Goal: Task Accomplishment & Management: Manage account settings

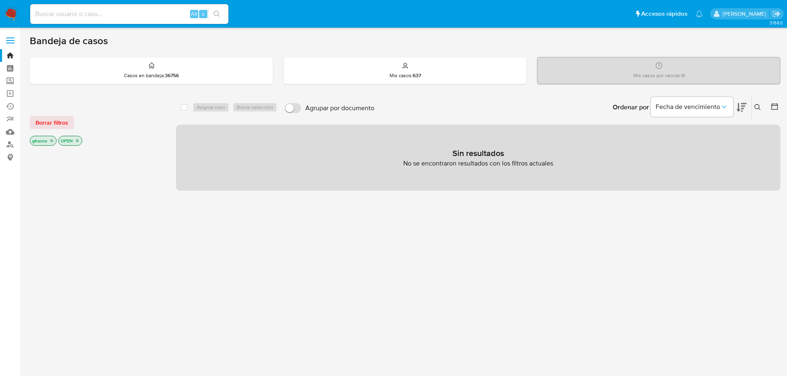
click at [60, 121] on span "Borrar filtros" at bounding box center [52, 123] width 33 height 12
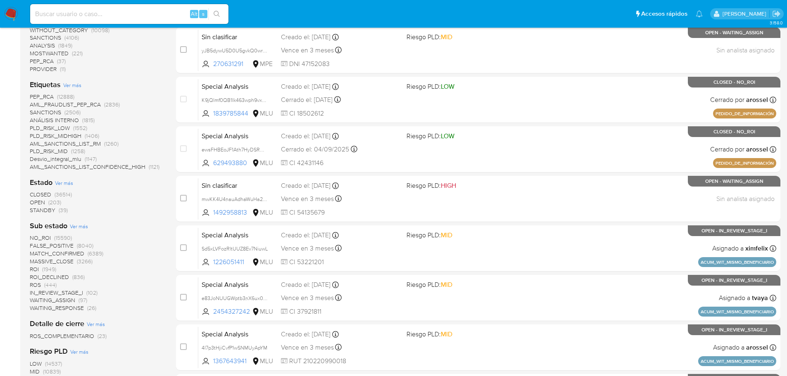
scroll to position [207, 0]
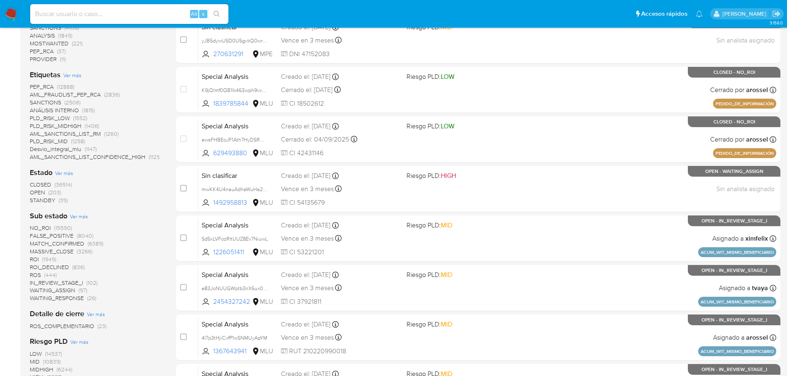
click at [40, 202] on span "STANDBY" at bounding box center [43, 200] width 26 height 8
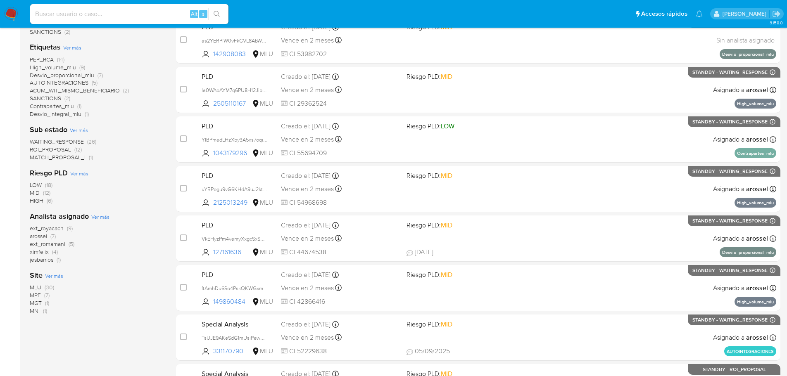
click at [62, 150] on span "ROI_PROPOSAL" at bounding box center [50, 149] width 41 height 8
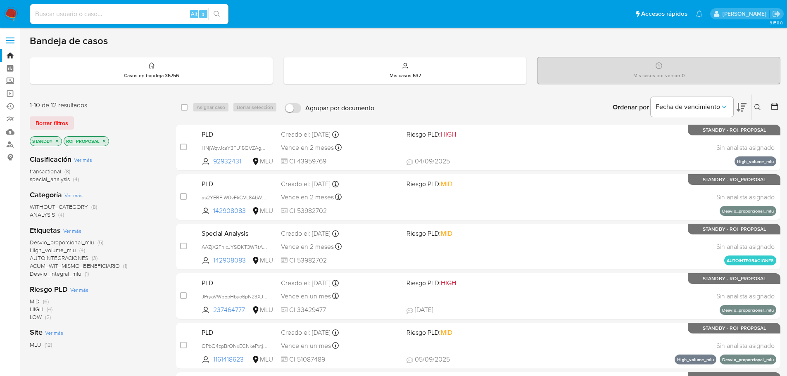
click at [735, 106] on div "Fecha de vencimiento" at bounding box center [699, 108] width 96 height 26
click at [738, 107] on icon at bounding box center [742, 107] width 10 height 9
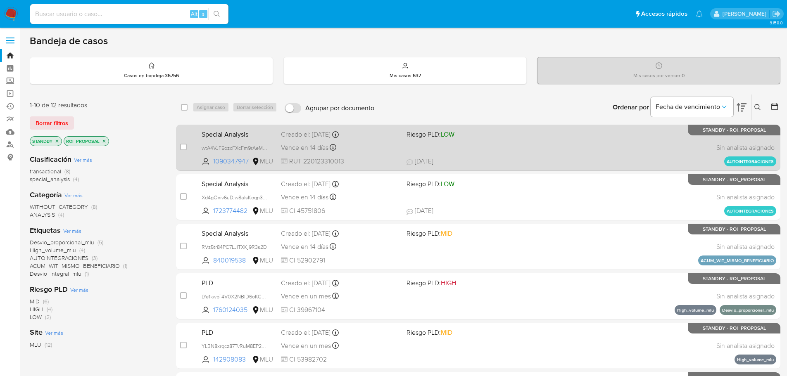
click at [533, 141] on div "Special Analysis wtA4VJF5ozcFXcFm9rAeMPKZ 1090347947 MLU Riesgo PLD: LOW Creado…" at bounding box center [487, 148] width 578 height 42
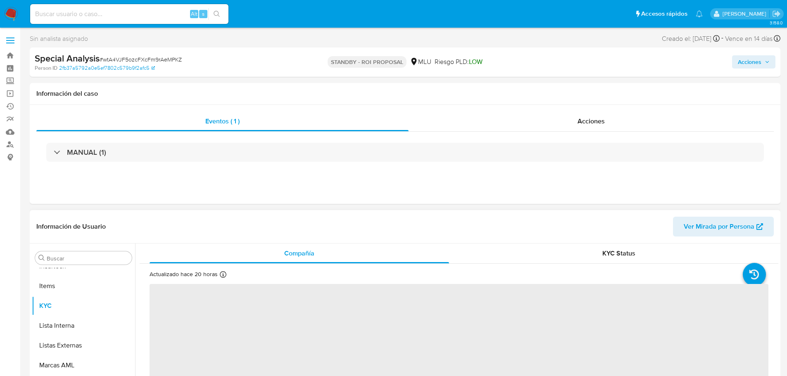
scroll to position [369, 0]
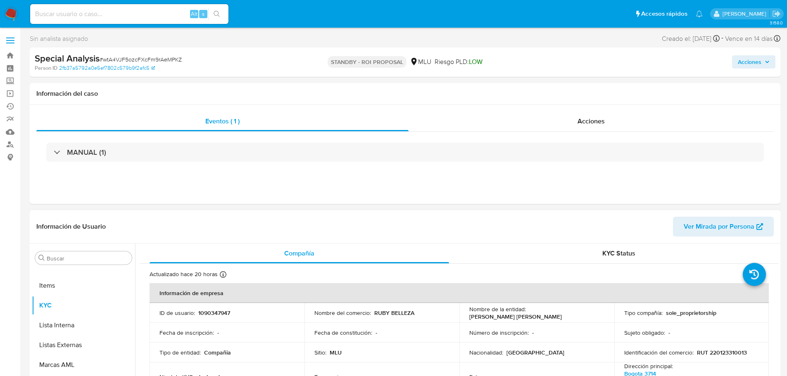
select select "10"
click at [627, 200] on div "Eventos ( 1 ) Acciones MANUAL (1)" at bounding box center [405, 154] width 751 height 99
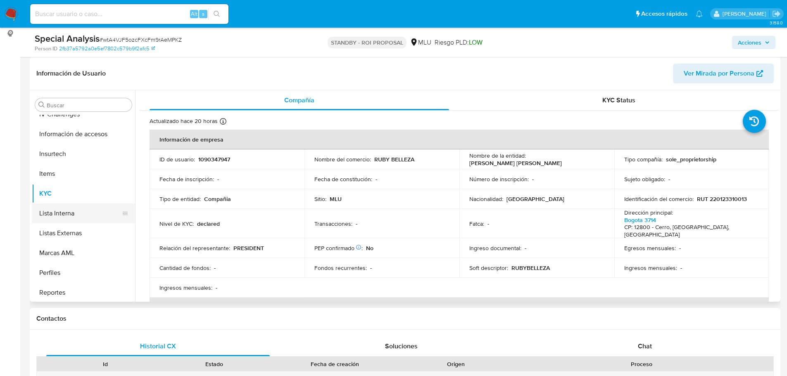
scroll to position [0, 0]
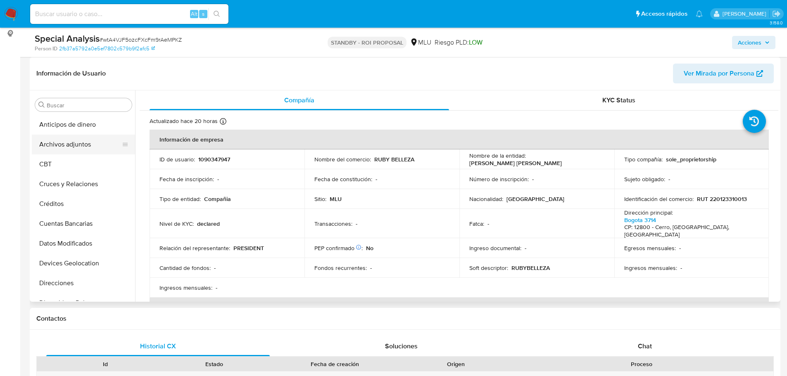
click at [95, 143] on button "Archivos adjuntos" at bounding box center [80, 145] width 97 height 20
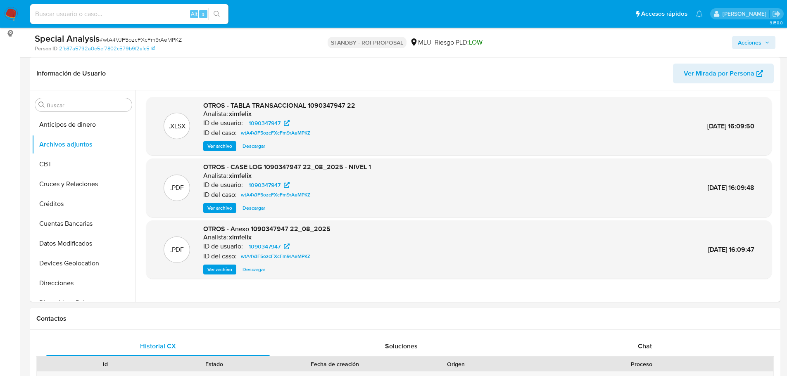
click at [122, 42] on span "# wtA4VJF5ozcFXcFm9rAeMPKZ" at bounding box center [141, 40] width 82 height 8
copy span "wtA4VJF5ozcFXcFm9rAeMPKZ"
click at [219, 206] on span "Ver archivo" at bounding box center [219, 208] width 25 height 8
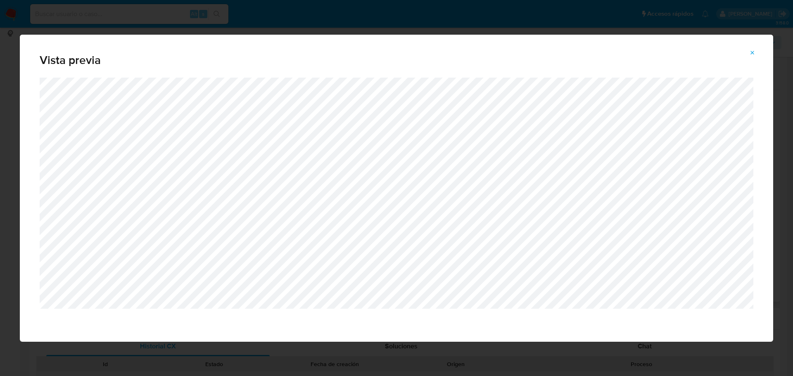
click at [754, 50] on icon "Attachment preview" at bounding box center [753, 53] width 7 height 7
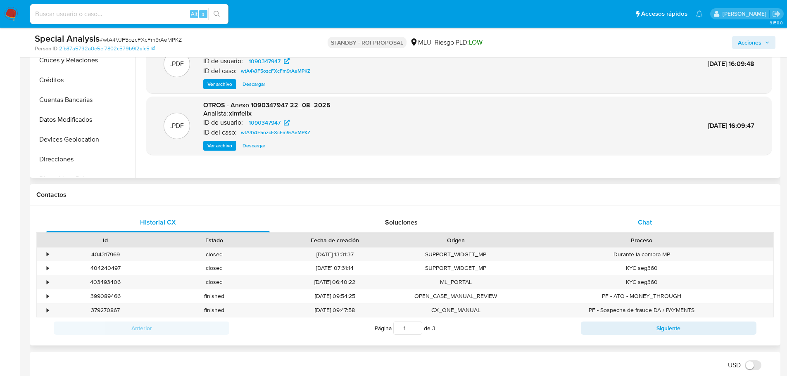
click at [656, 227] on div "Chat" at bounding box center [645, 223] width 224 height 20
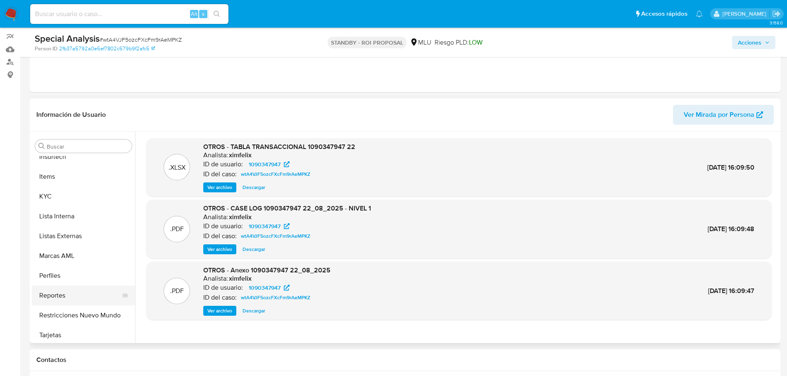
scroll to position [369, 0]
click at [81, 254] on button "Marcas AML" at bounding box center [80, 253] width 97 height 20
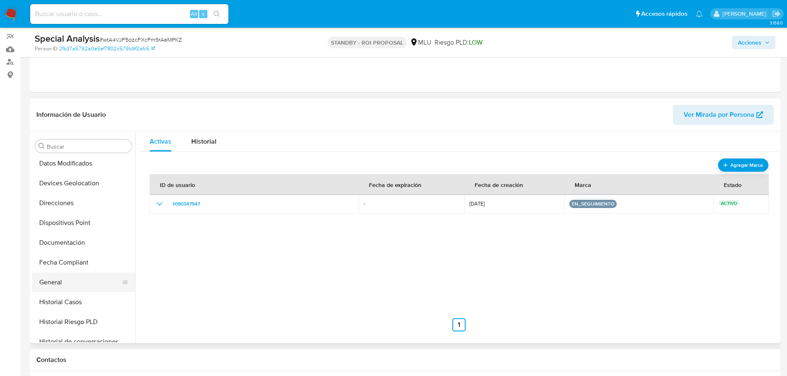
scroll to position [121, 0]
click at [61, 279] on button "General" at bounding box center [80, 283] width 97 height 20
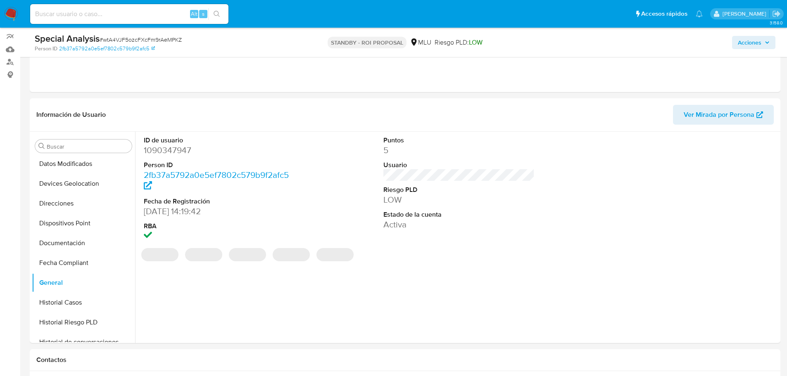
click at [168, 152] on dd "1090347947" at bounding box center [220, 151] width 152 height 12
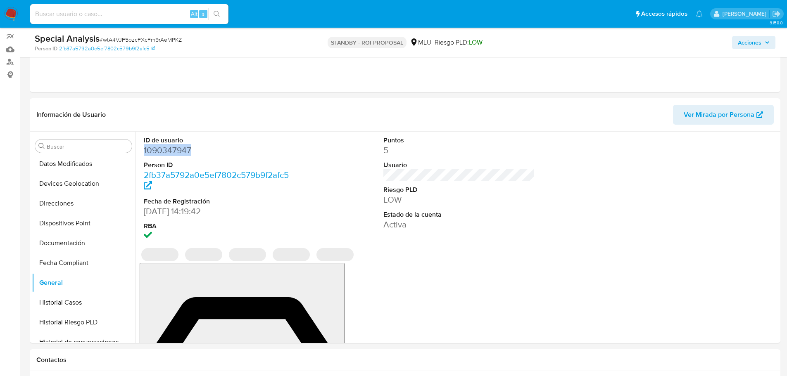
copy dd "1090347947"
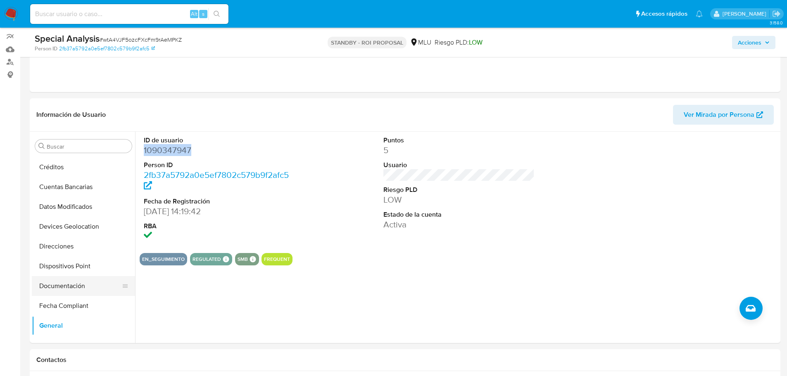
scroll to position [0, 0]
click at [88, 187] on button "Archivos adjuntos" at bounding box center [80, 186] width 97 height 20
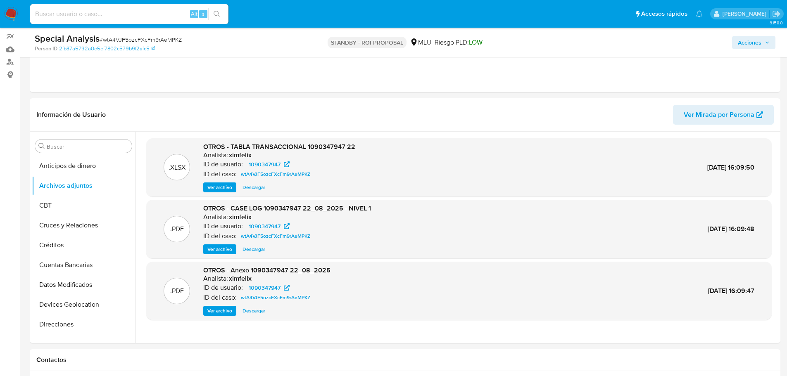
click at [222, 248] on span "Ver archivo" at bounding box center [219, 249] width 25 height 8
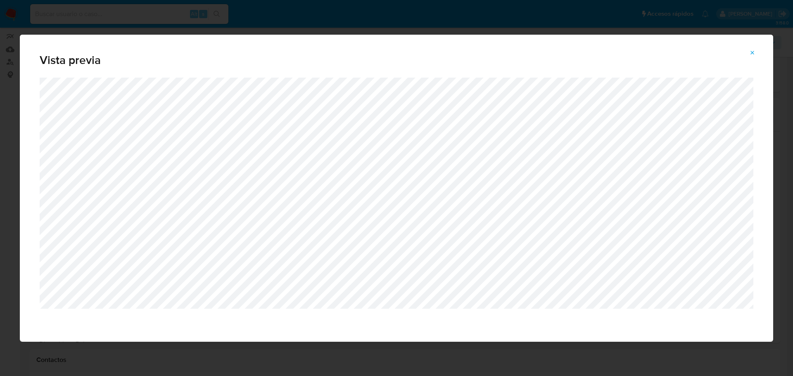
click at [747, 50] on button "Attachment preview" at bounding box center [753, 52] width 18 height 13
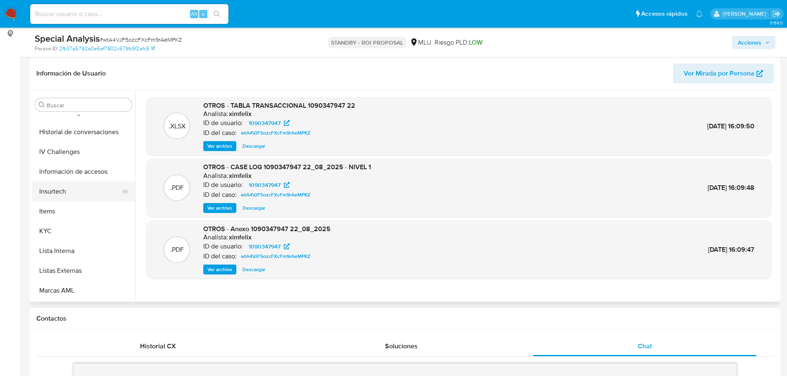
scroll to position [331, 0]
click at [88, 196] on button "KYC" at bounding box center [80, 191] width 97 height 20
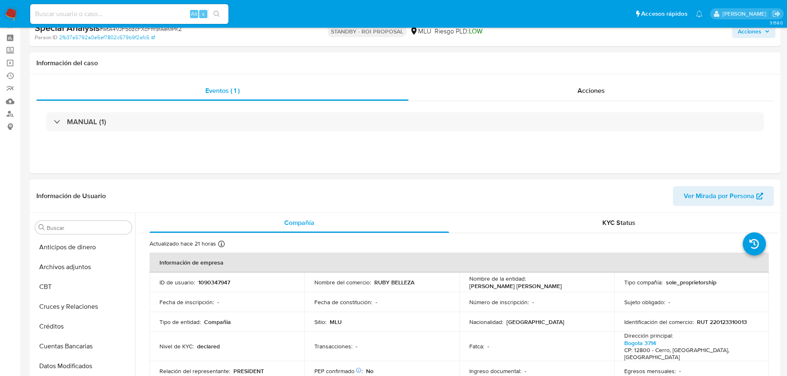
scroll to position [0, 0]
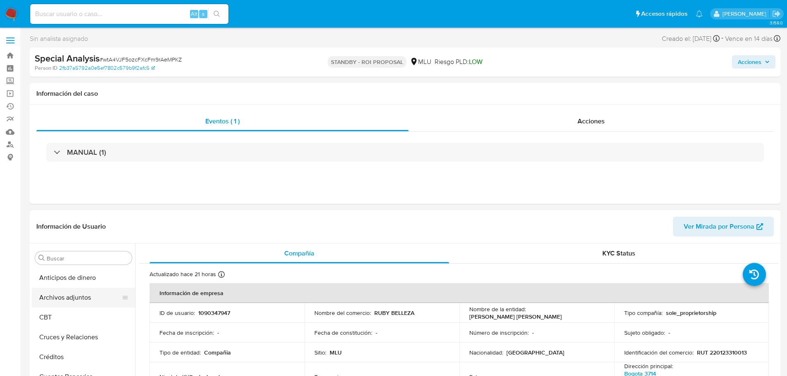
drag, startPoint x: 75, startPoint y: 305, endPoint x: 41, endPoint y: 305, distance: 33.9
click at [75, 305] on button "Archivos adjuntos" at bounding box center [80, 298] width 97 height 20
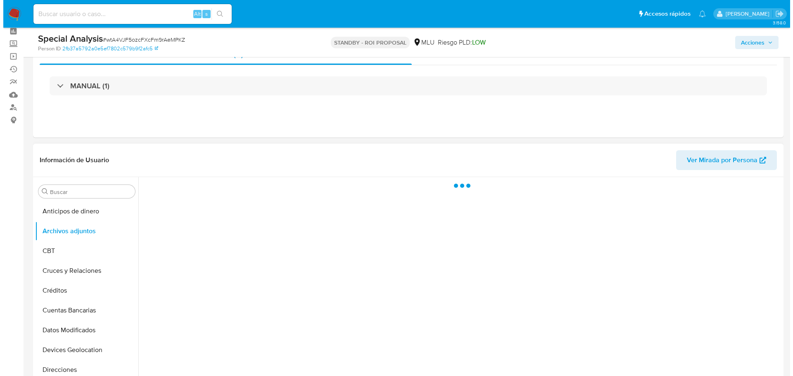
scroll to position [83, 0]
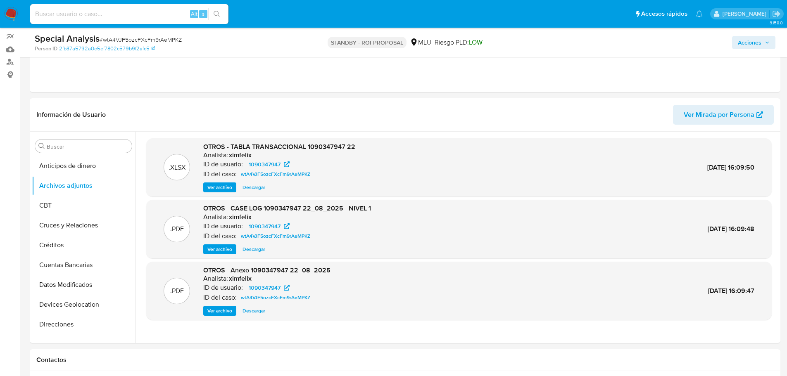
click at [217, 252] on span "Ver archivo" at bounding box center [219, 249] width 25 height 8
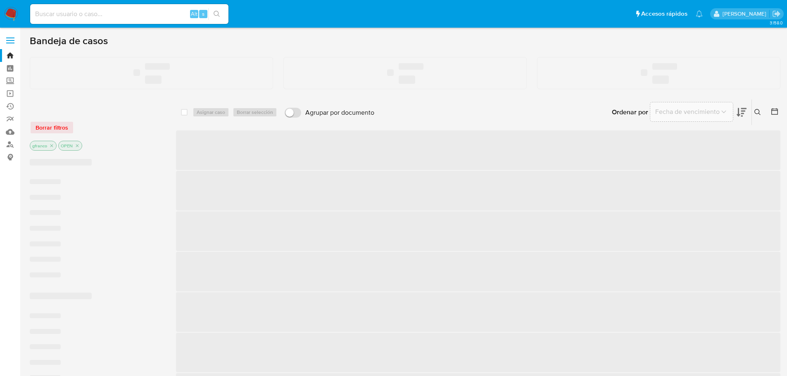
click at [79, 14] on input at bounding box center [129, 14] width 198 height 11
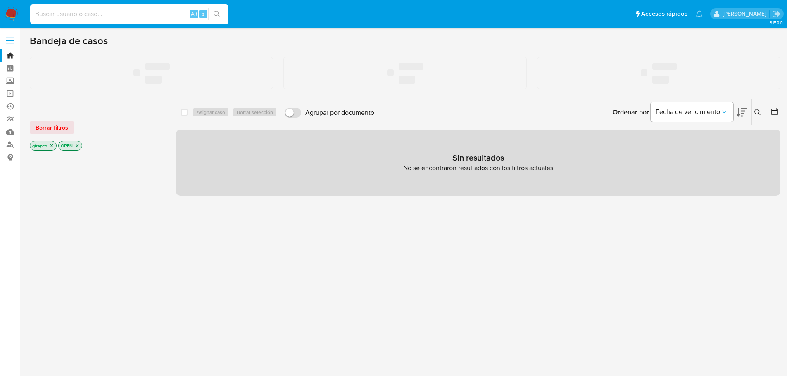
paste input "118855424"
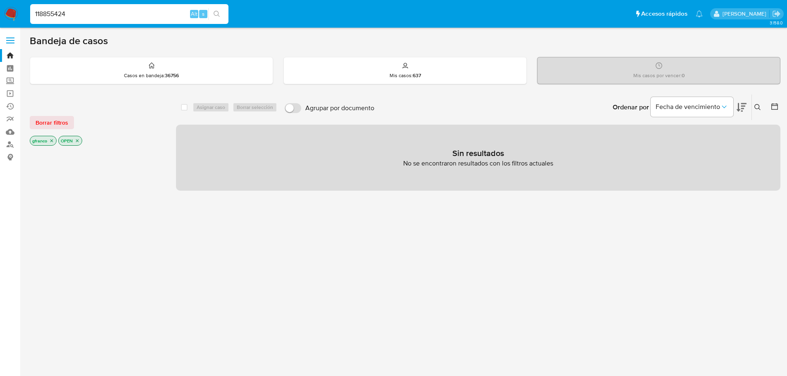
type input "118855424"
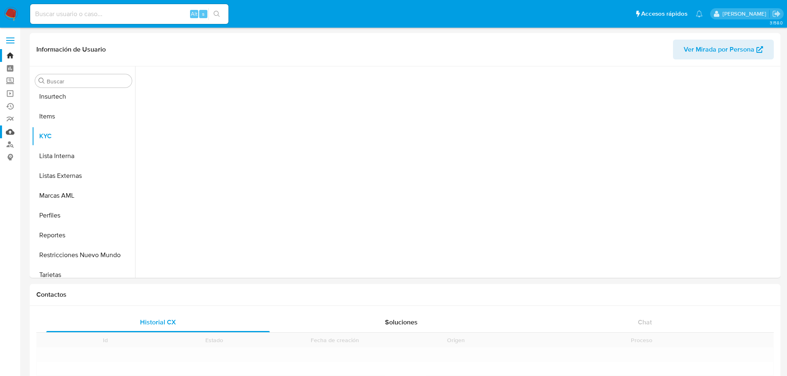
scroll to position [369, 0]
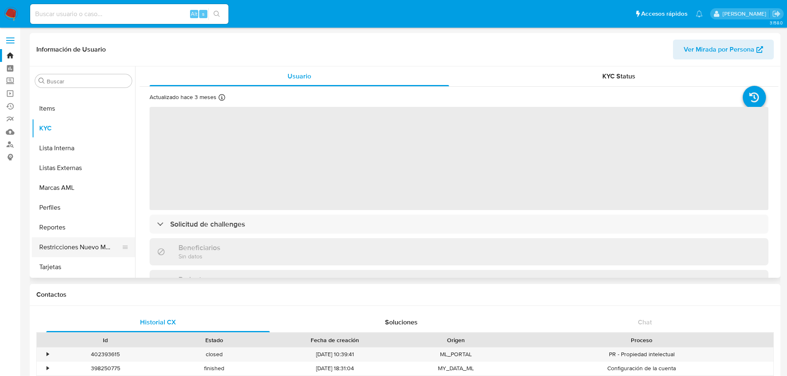
click at [72, 243] on button "Restricciones Nuevo Mundo" at bounding box center [80, 248] width 97 height 20
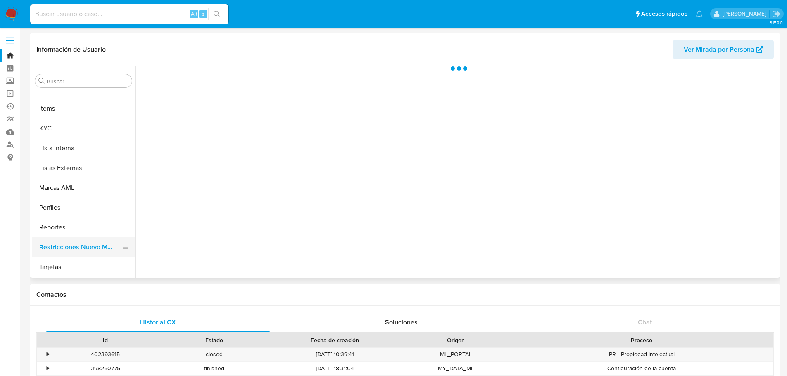
select select "10"
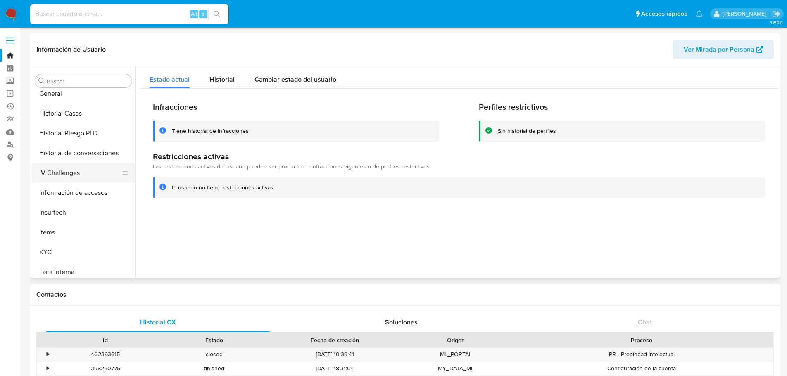
scroll to position [204, 0]
click at [95, 155] on button "Historial Casos" at bounding box center [80, 155] width 97 height 20
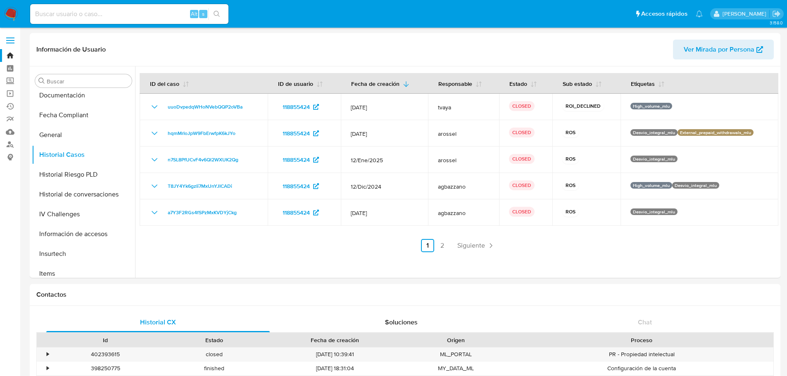
click at [162, 15] on input at bounding box center [129, 14] width 198 height 11
paste input "22743626"
type input "22743626"
click at [220, 14] on icon "search-icon" at bounding box center [217, 14] width 7 height 7
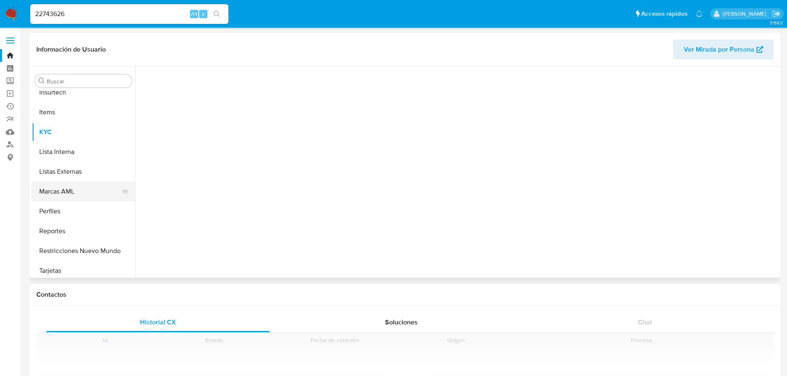
scroll to position [369, 0]
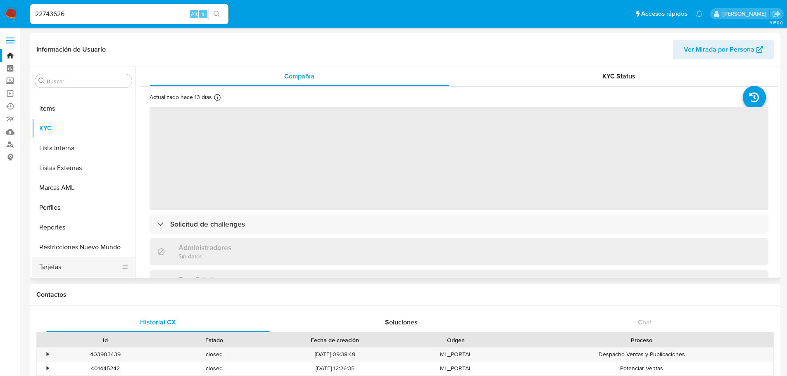
select select "10"
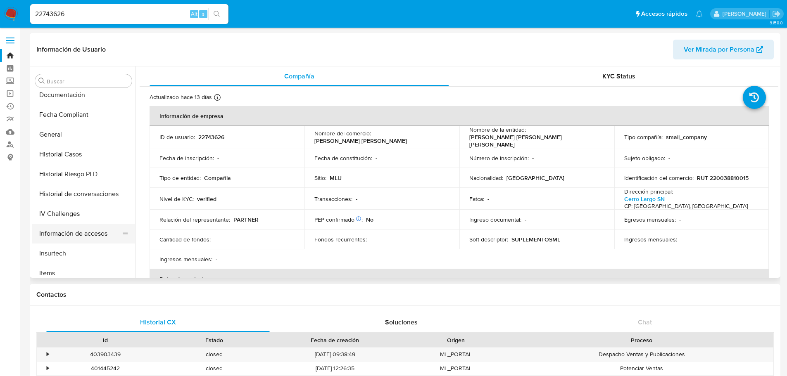
scroll to position [204, 0]
click at [76, 158] on button "Historial Casos" at bounding box center [80, 155] width 97 height 20
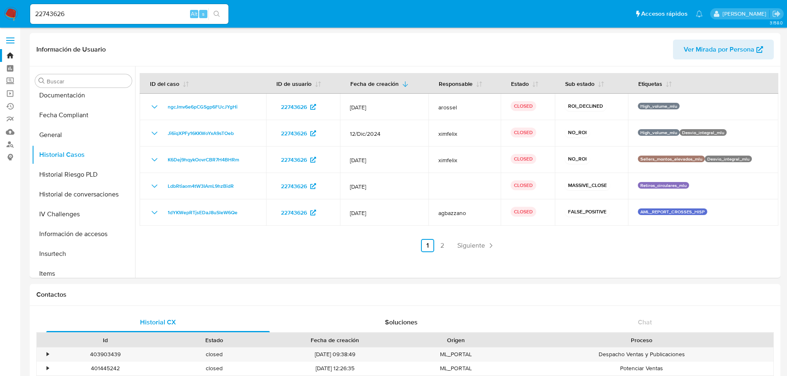
click at [126, 7] on div "22743626 Alt s" at bounding box center [129, 14] width 198 height 20
click at [124, 18] on input "22743626" at bounding box center [129, 14] width 198 height 11
paste input "129273349"
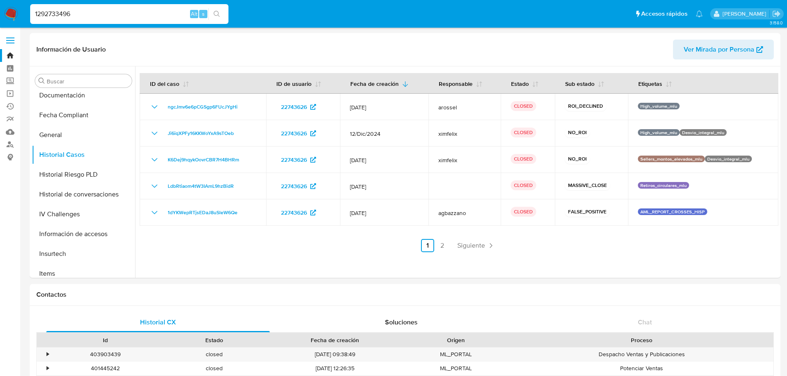
type input "1292733496"
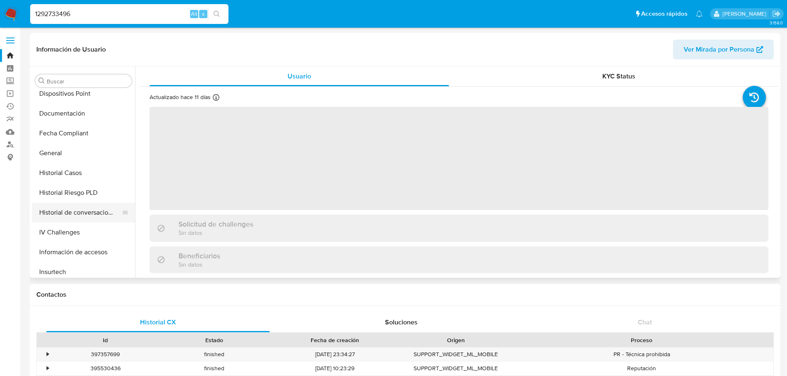
scroll to position [162, 0]
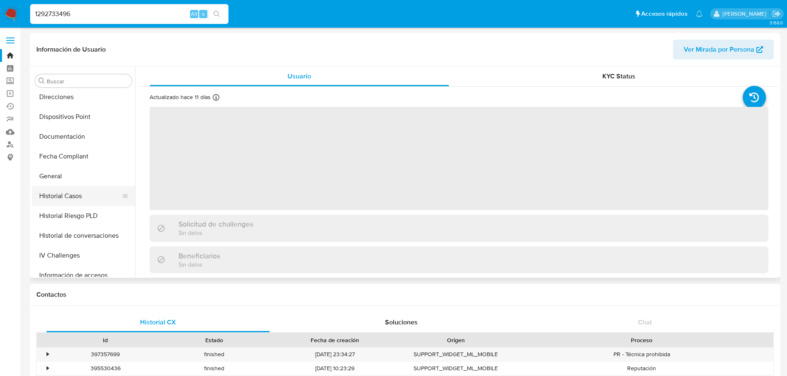
click at [71, 199] on button "Historial Casos" at bounding box center [80, 196] width 97 height 20
select select "10"
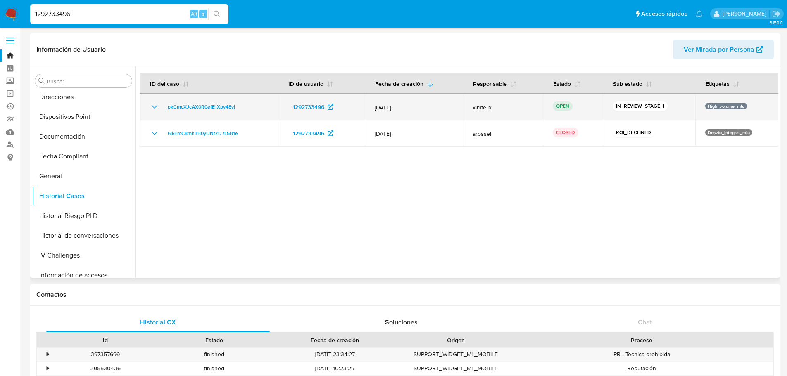
drag, startPoint x: 658, startPoint y: 107, endPoint x: 603, endPoint y: 104, distance: 54.6
click at [603, 104] on td "IN_REVIEW_STAGE_I" at bounding box center [649, 107] width 93 height 26
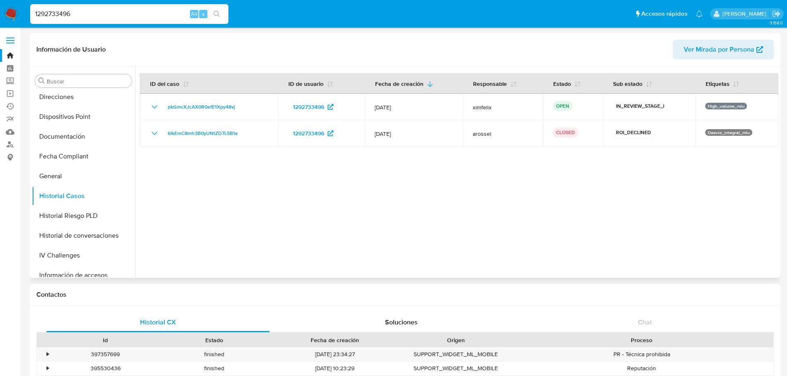
click at [568, 178] on div at bounding box center [456, 173] width 643 height 212
click at [122, 14] on input "1292733496" at bounding box center [129, 14] width 198 height 11
paste input "878383609"
type input "1878383609"
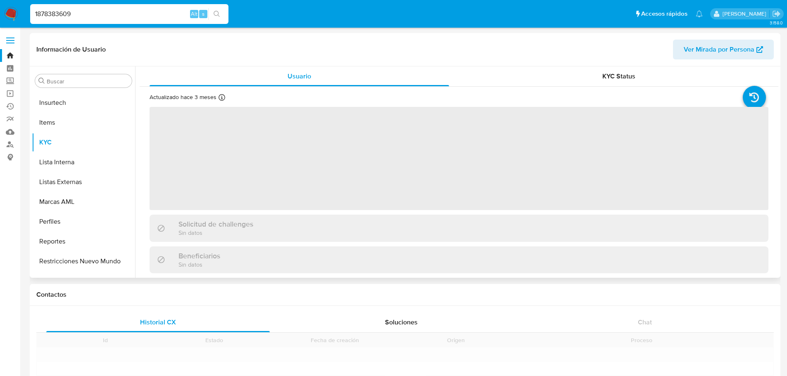
scroll to position [369, 0]
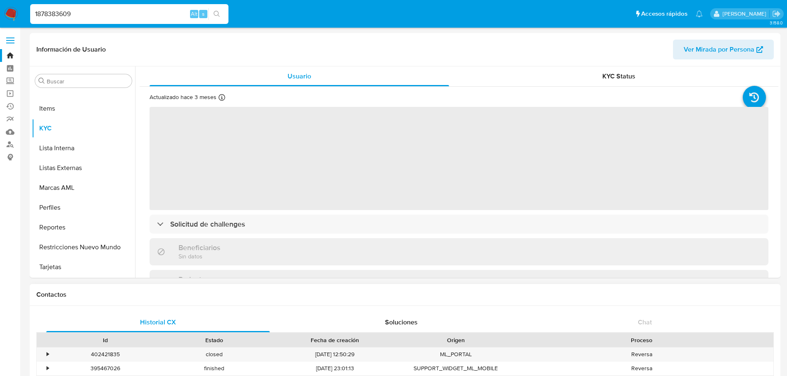
select select "10"
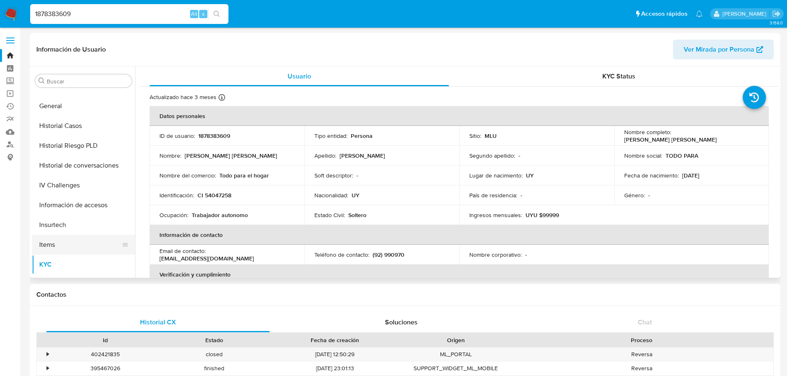
scroll to position [204, 0]
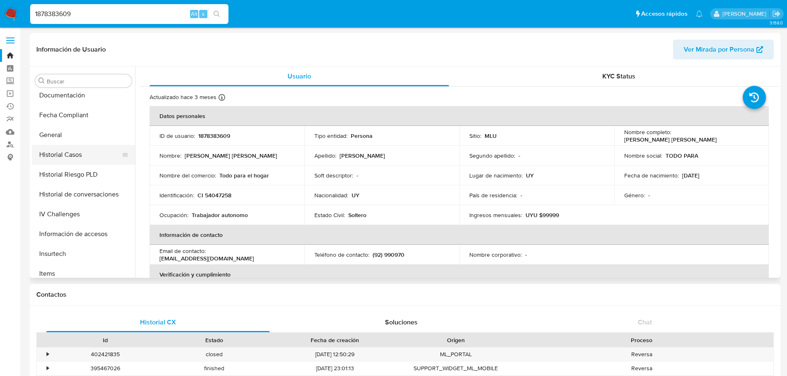
click at [83, 159] on button "Historial Casos" at bounding box center [80, 155] width 97 height 20
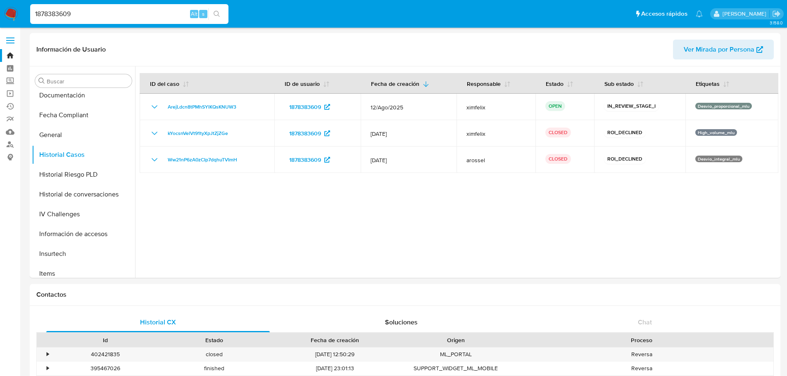
click at [145, 17] on input "1878383609" at bounding box center [129, 14] width 198 height 11
paste input "IdWs5X7az6KVXR2mTdFpajJL"
type input "IdWs5X7az6KVXR2mTdFpajJL"
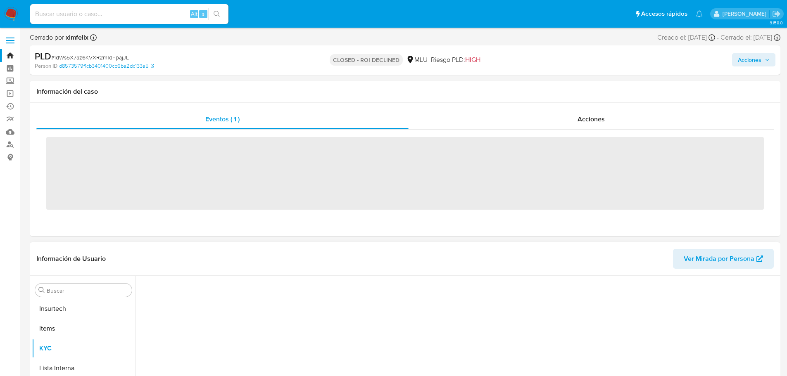
scroll to position [369, 0]
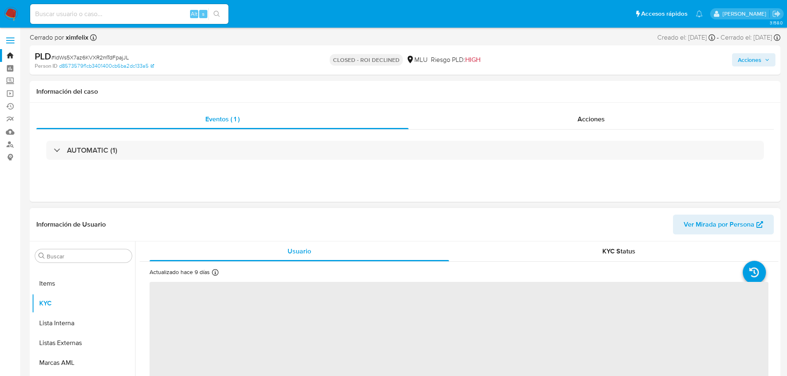
select select "10"
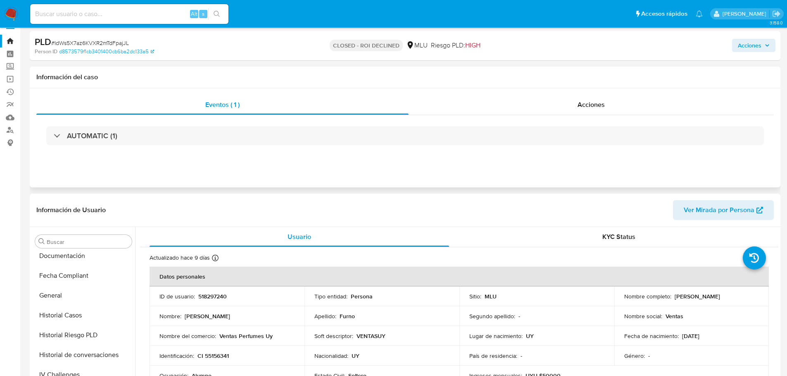
scroll to position [0, 0]
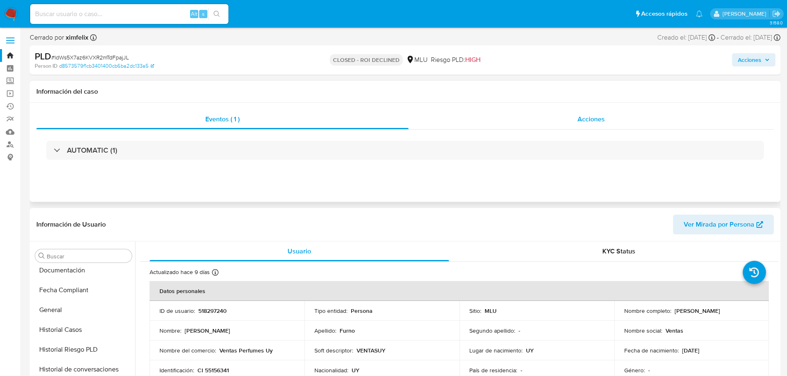
click at [606, 116] on div "Acciones" at bounding box center [591, 119] width 365 height 20
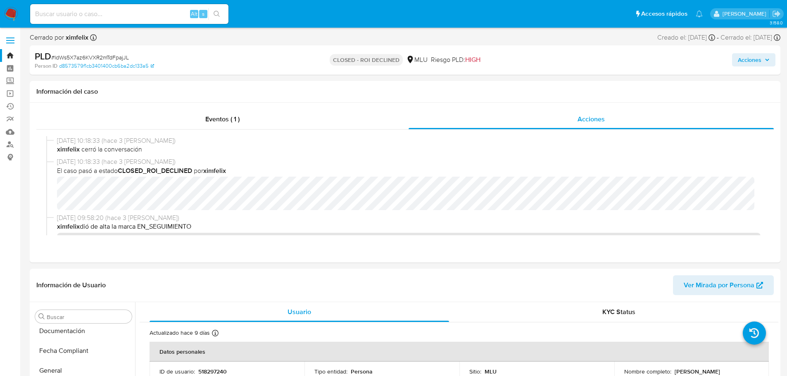
click at [116, 14] on input at bounding box center [129, 14] width 198 height 11
paste input "1077065983"
type input "1077065983"
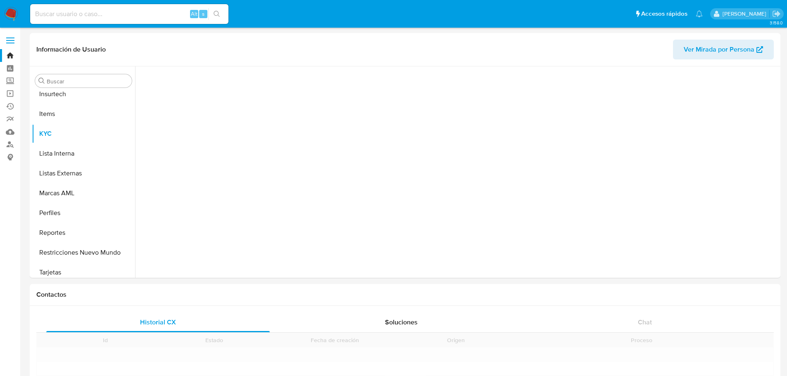
scroll to position [369, 0]
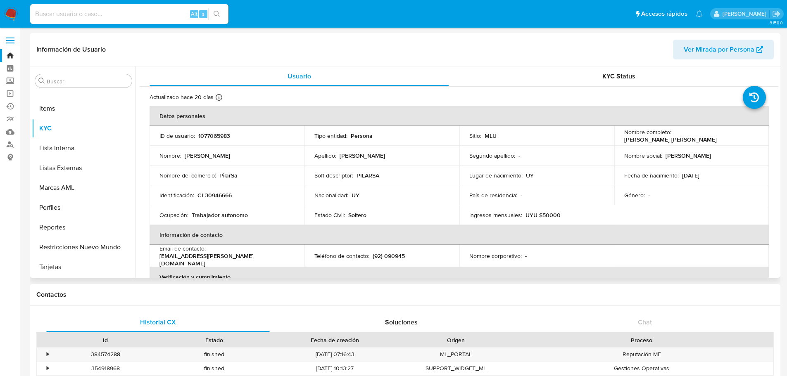
select select "10"
click at [516, 179] on p "Lugar de nacimiento :" at bounding box center [495, 175] width 53 height 7
drag, startPoint x: 733, startPoint y: 136, endPoint x: 673, endPoint y: 136, distance: 60.3
click at [673, 136] on p "Mirta Suly Perez Olveira" at bounding box center [670, 139] width 93 height 7
copy p "Mirta Suly Perez Olveira"
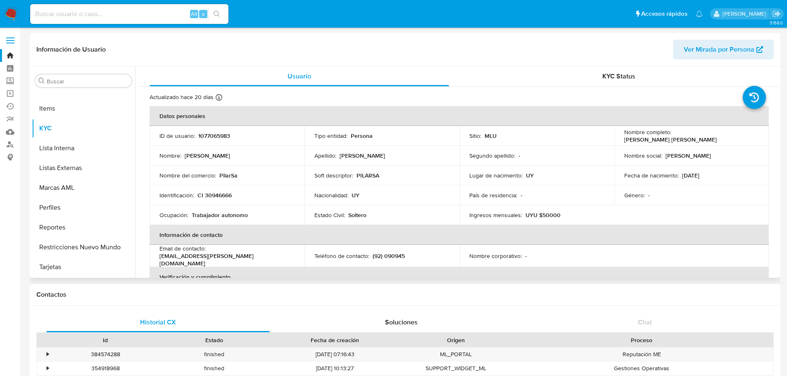
click at [218, 140] on p "1077065983" at bounding box center [214, 135] width 32 height 7
copy p "1077065983"
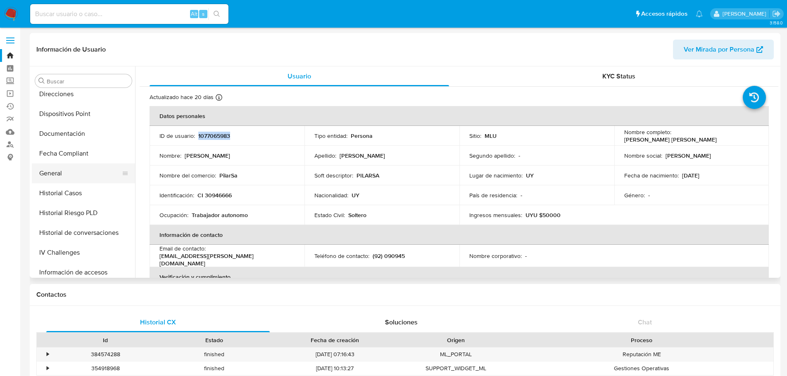
scroll to position [207, 0]
click at [77, 153] on button "Historial Casos" at bounding box center [80, 152] width 97 height 20
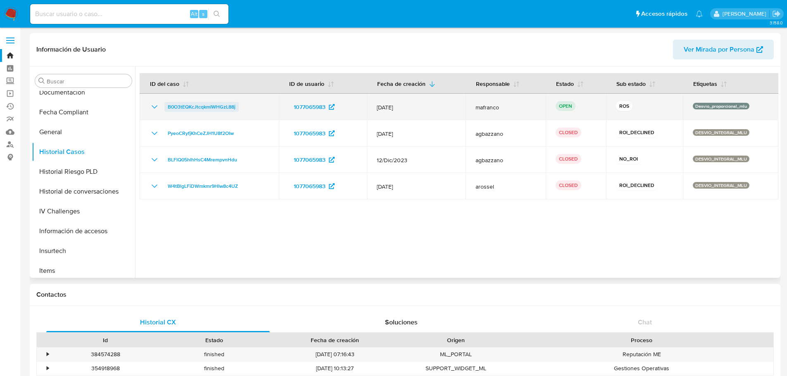
click at [183, 111] on span "B0O3tEQKcJtcqkmIWHGzL88j" at bounding box center [202, 107] width 68 height 10
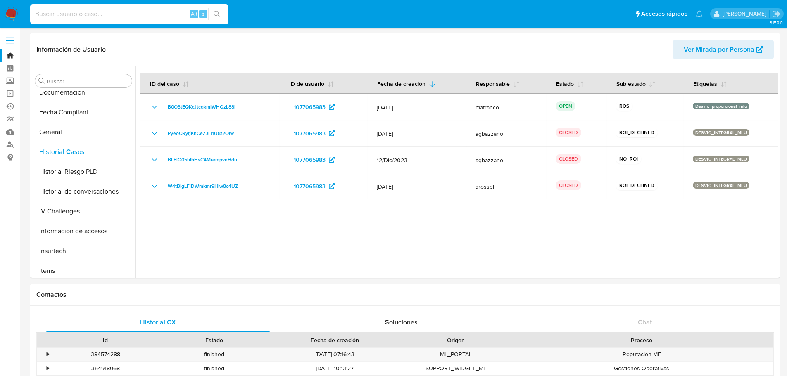
click at [164, 11] on input at bounding box center [129, 14] width 198 height 11
paste input "594776009"
type input "594776009"
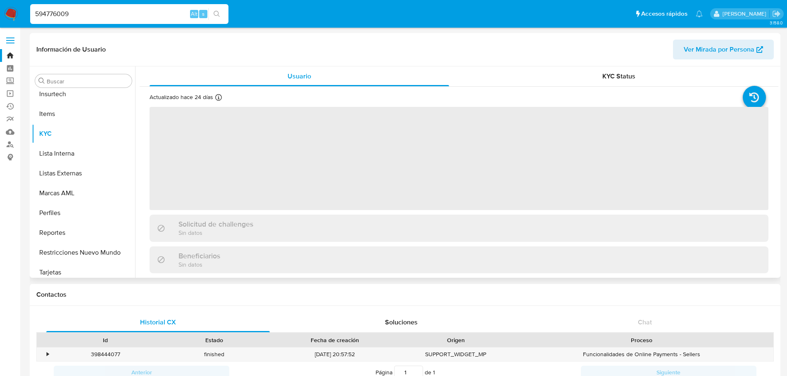
scroll to position [369, 0]
select select "10"
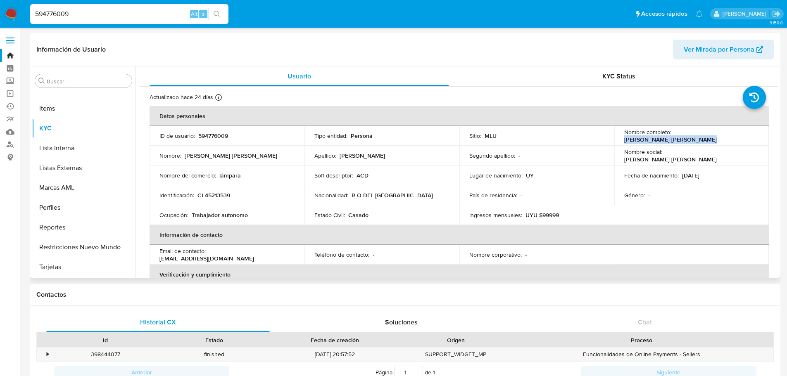
drag, startPoint x: 750, startPoint y: 139, endPoint x: 673, endPoint y: 138, distance: 77.3
click at [673, 138] on div "Nombre completo : Maria Jose Martinez Delgado" at bounding box center [691, 136] width 135 height 15
copy p "Maria Jose Martinez Delgado"
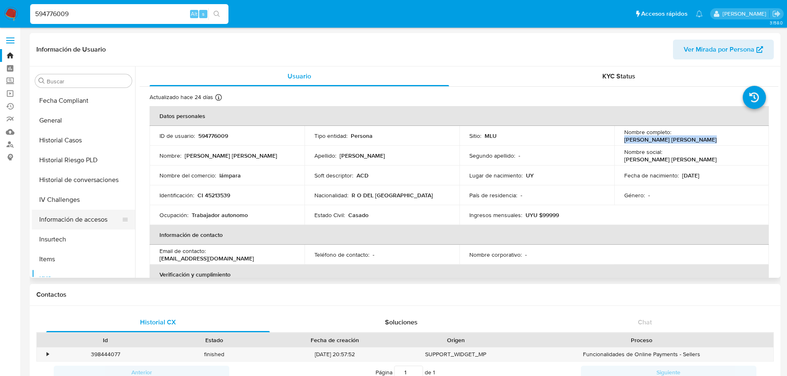
scroll to position [204, 0]
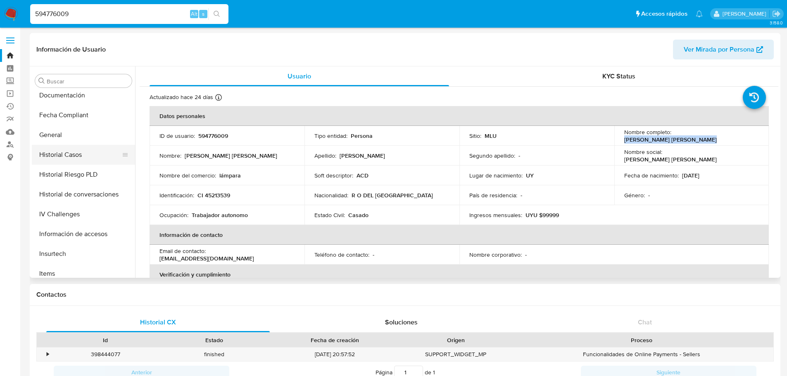
click at [90, 148] on button "Historial Casos" at bounding box center [80, 155] width 97 height 20
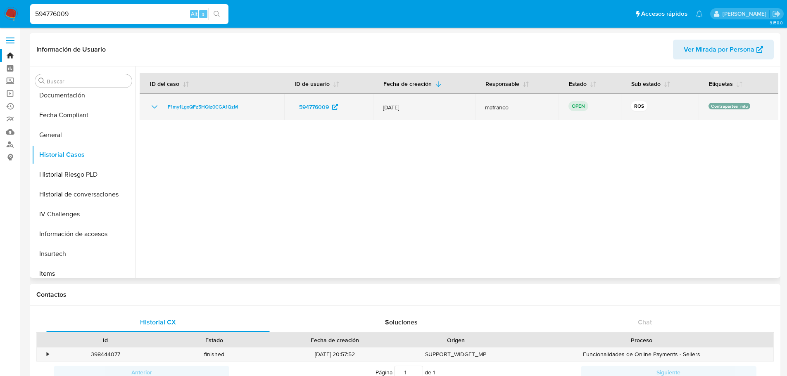
click at [204, 102] on td "F1my1LgxQFz5HQiz0CGA1QzM" at bounding box center [212, 107] width 145 height 26
click at [210, 106] on span "F1my1LgxQFz5HQiz0CGA1QzM" at bounding box center [203, 107] width 70 height 10
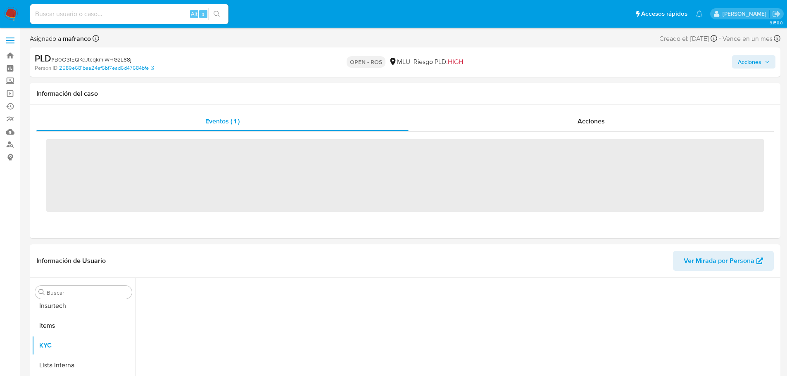
scroll to position [369, 0]
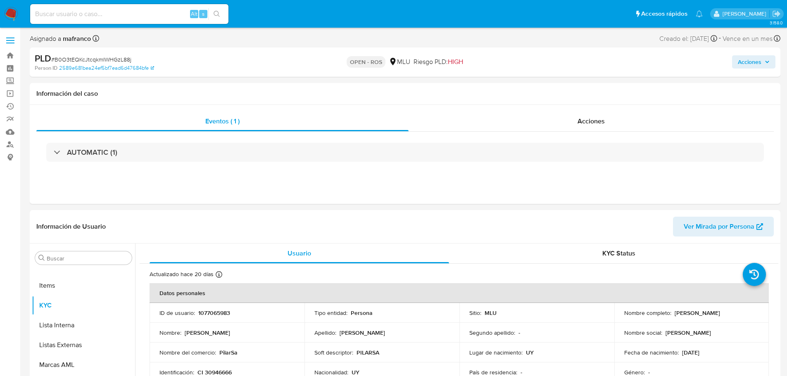
select select "10"
click at [550, 115] on div "Acciones" at bounding box center [591, 122] width 365 height 20
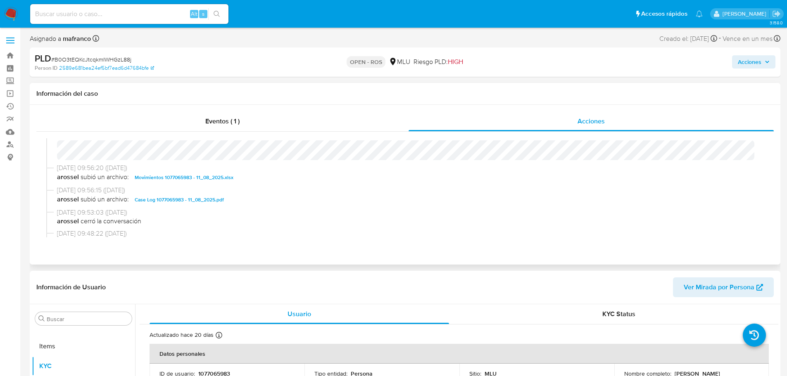
scroll to position [83, 0]
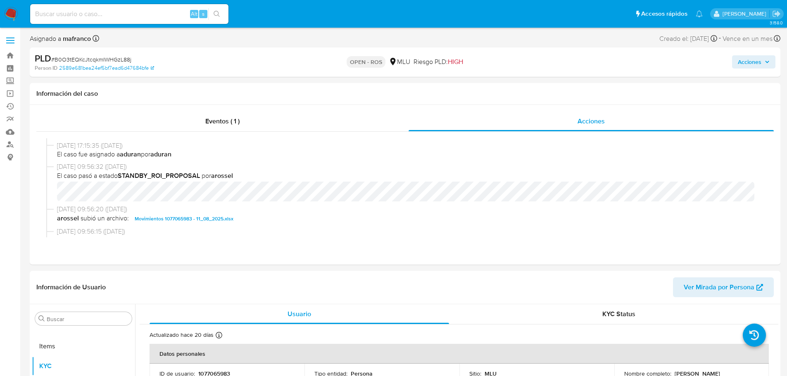
click at [124, 14] on input at bounding box center [129, 14] width 198 height 11
paste input "594776009"
type input "594776009"
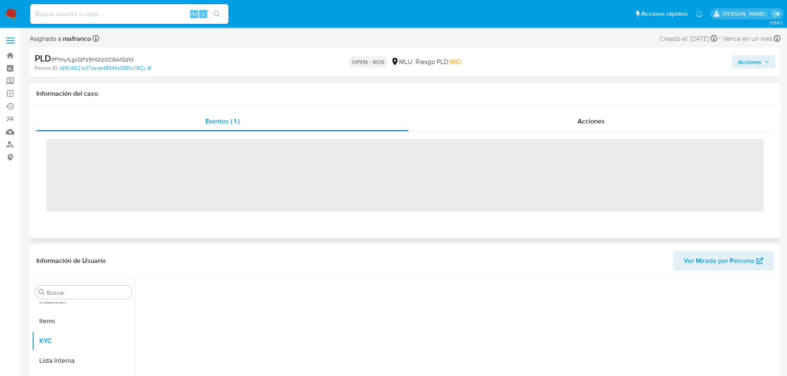
scroll to position [369, 0]
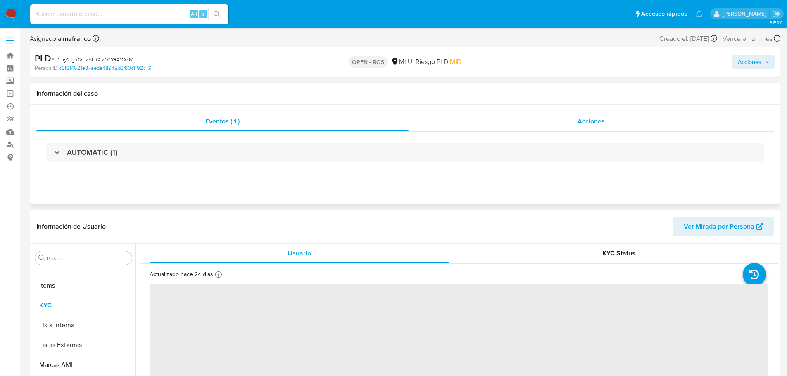
click at [623, 131] on div "Acciones" at bounding box center [591, 122] width 365 height 20
select select "10"
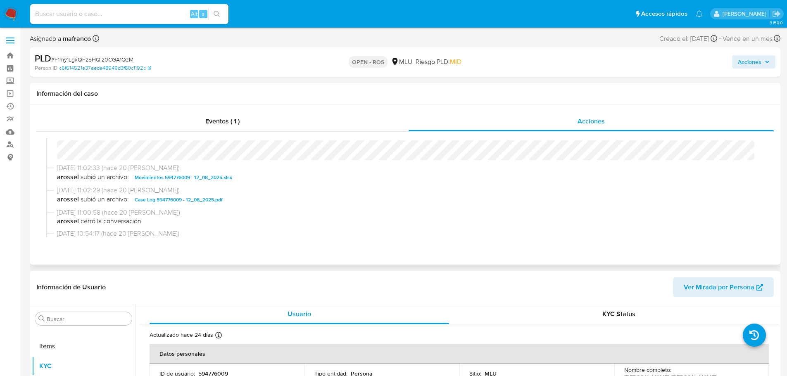
scroll to position [83, 0]
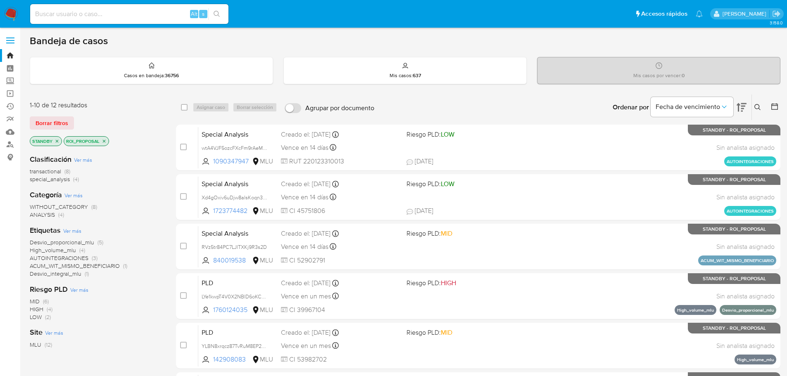
click at [133, 283] on div "Clasificación Ver más transactional (8) special_analysis (4) Categoría Ver más …" at bounding box center [96, 288] width 133 height 281
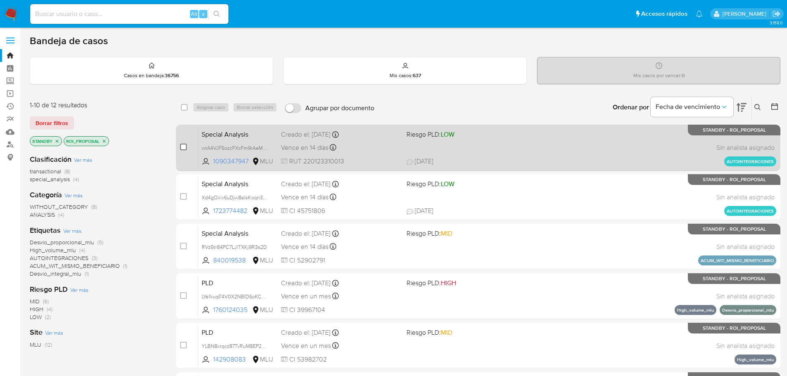
click at [182, 147] on input "checkbox" at bounding box center [183, 147] width 7 height 7
checkbox input "true"
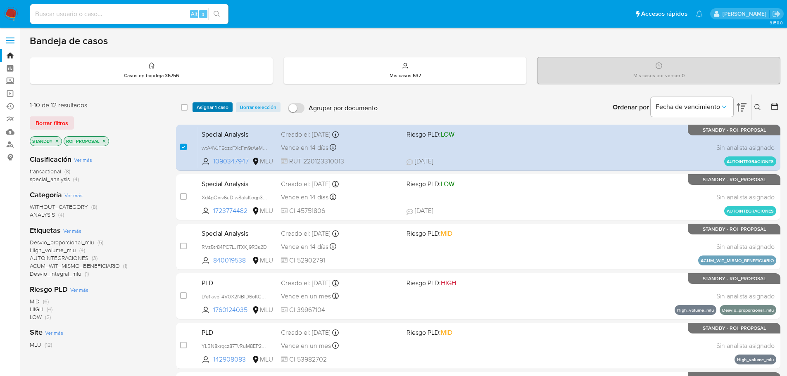
click at [211, 105] on span "Asignar 1 caso" at bounding box center [213, 107] width 32 height 8
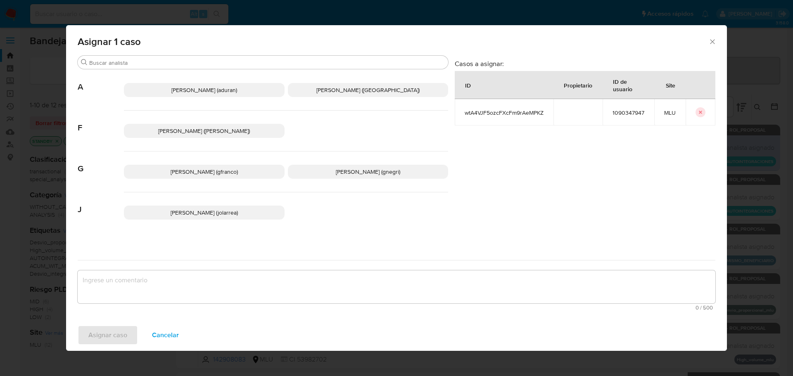
click at [209, 172] on span "Giorgio Franco Cabrera (gfranco)" at bounding box center [204, 172] width 67 height 8
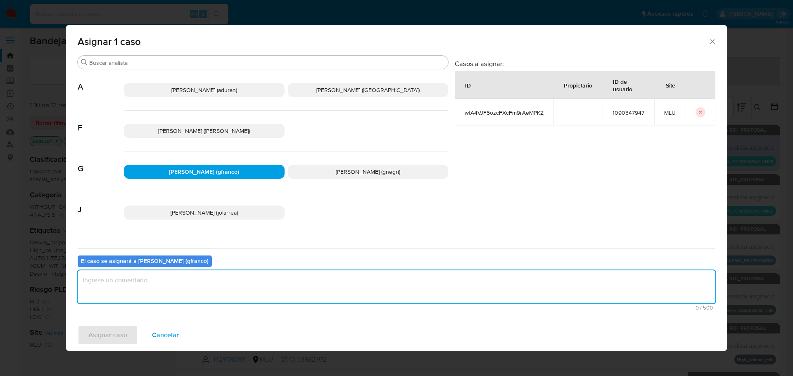
click at [228, 286] on textarea "assign-modal" at bounding box center [397, 287] width 638 height 33
type textarea "v"
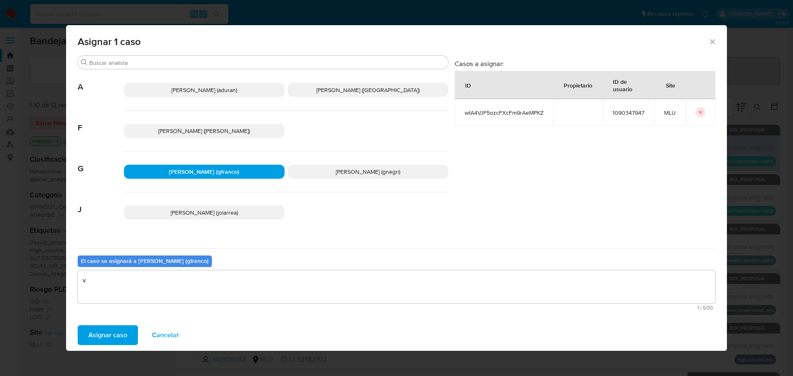
click at [121, 338] on span "Asignar caso" at bounding box center [107, 335] width 39 height 18
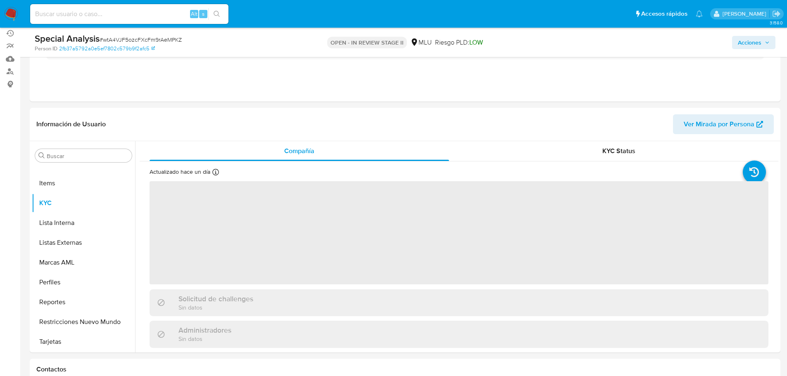
scroll to position [83, 0]
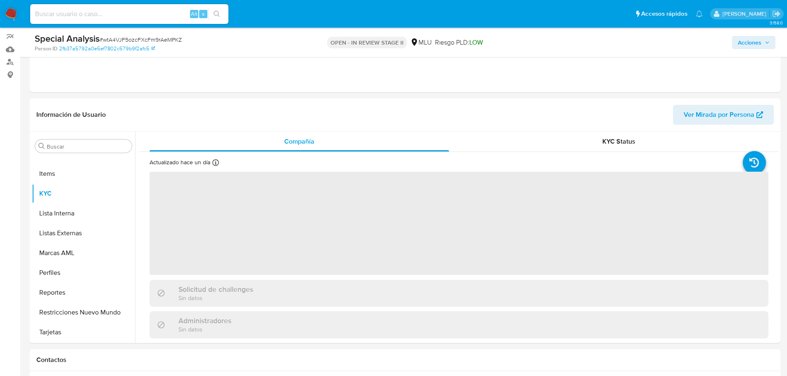
select select "10"
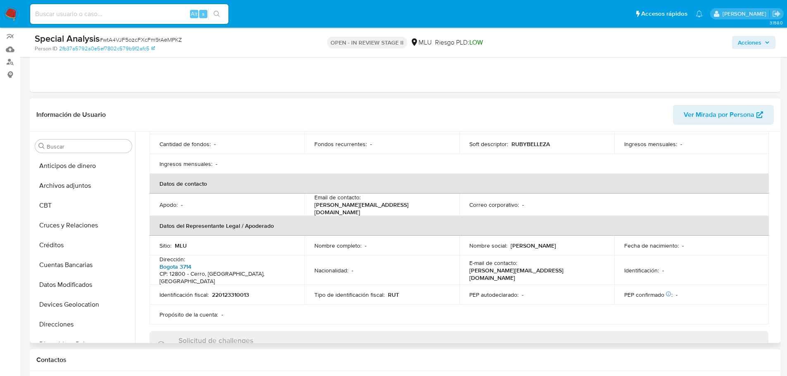
scroll to position [207, 0]
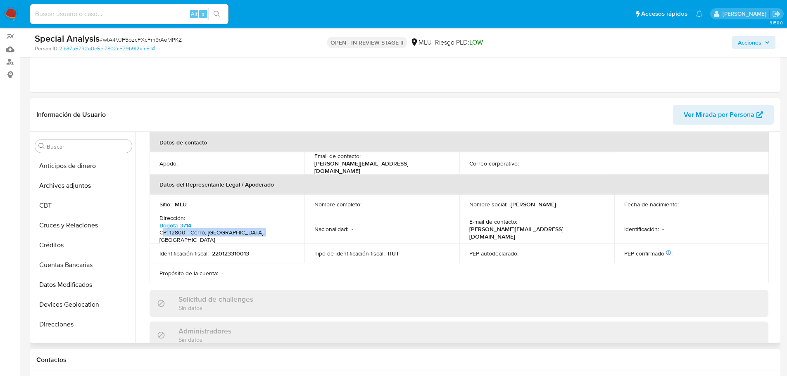
drag, startPoint x: 191, startPoint y: 222, endPoint x: 272, endPoint y: 222, distance: 80.6
click at [272, 222] on td "Dirección : Bogota 3714 CP: 12800 - Cerro, Montevideo, Uruguay" at bounding box center [227, 228] width 155 height 29
click at [342, 223] on td "Nacionalidad : -" at bounding box center [382, 228] width 155 height 29
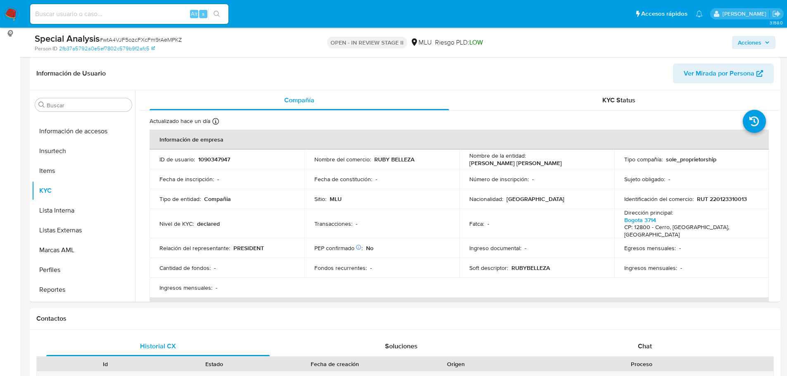
scroll to position [0, 0]
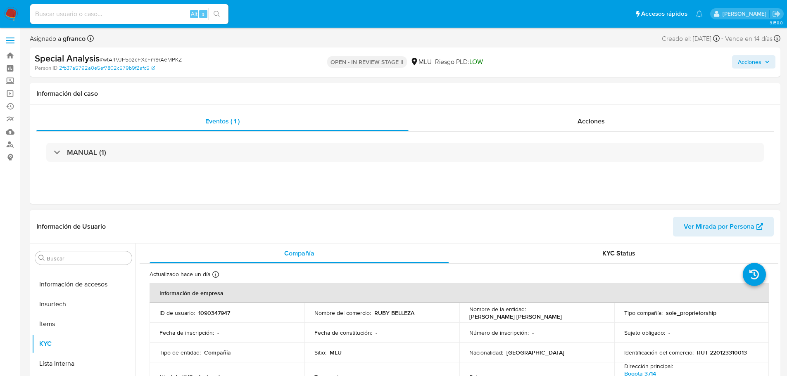
click at [607, 212] on div "Información de Usuario Ver Mirada por Persona" at bounding box center [405, 226] width 751 height 33
click at [390, 163] on div "MANUAL (1)" at bounding box center [405, 152] width 738 height 41
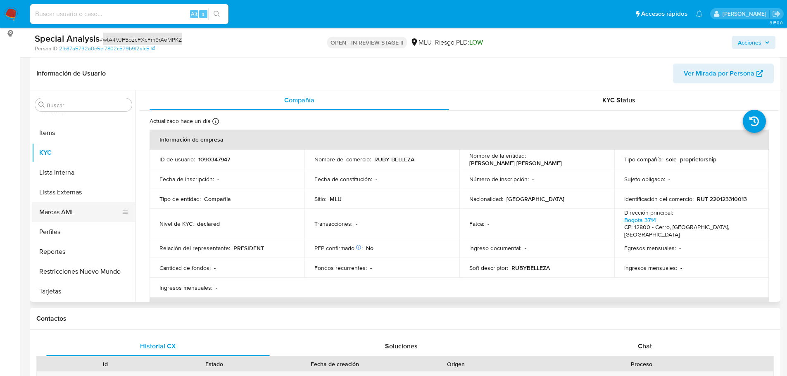
scroll to position [369, 0]
click at [92, 217] on button "Marcas AML" at bounding box center [80, 212] width 97 height 20
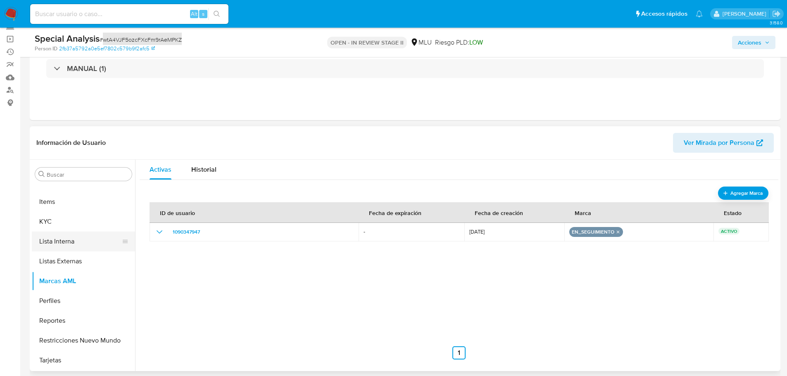
scroll to position [41, 0]
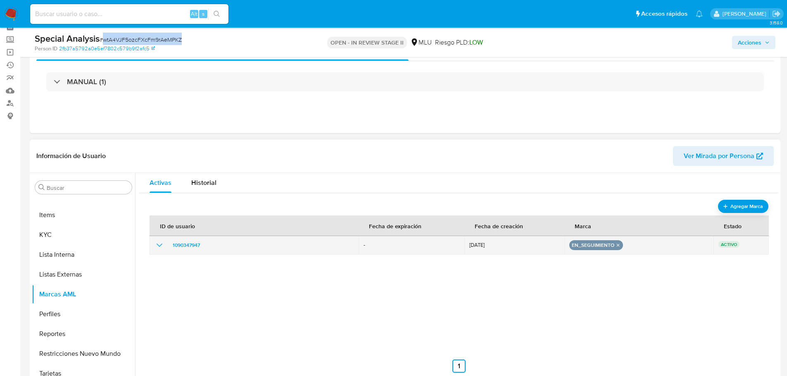
click at [167, 244] on div "1090347947" at bounding box center [254, 245] width 199 height 10
click at [159, 244] on icon "show_hidden_detail_by_id_1090347947" at bounding box center [160, 245] width 10 height 10
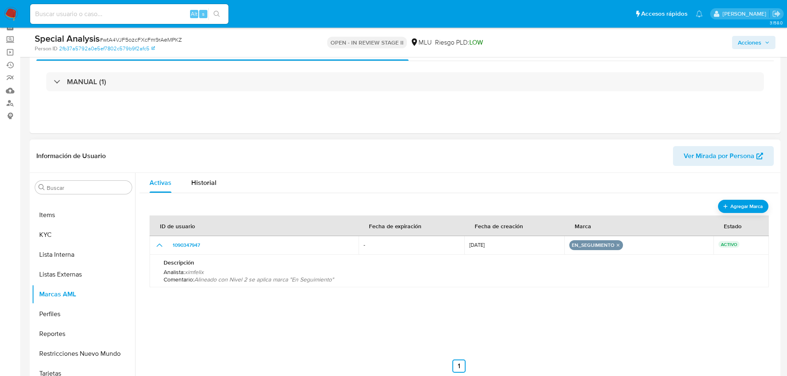
drag, startPoint x: 239, startPoint y: 278, endPoint x: 337, endPoint y: 278, distance: 97.9
click at [337, 278] on p "Comentario : Alineado con Nivel 2 se aplica marca "En Seguimiento"" at bounding box center [459, 279] width 591 height 7
click at [368, 305] on div "ID de usuario Fecha de expiración Fecha de creación Marca Estado 1090347947 - 0…" at bounding box center [459, 290] width 619 height 165
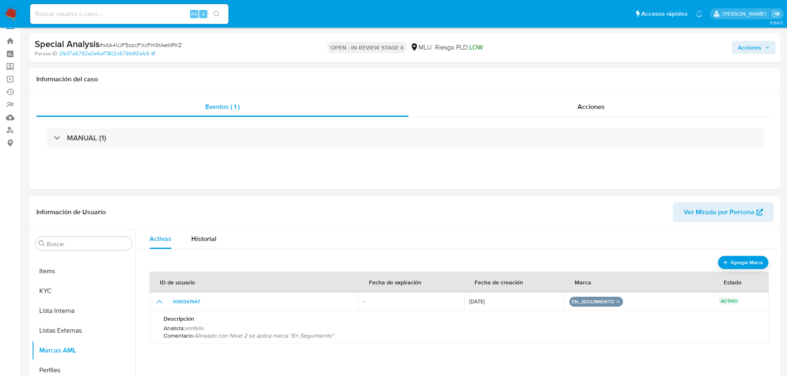
scroll to position [0, 0]
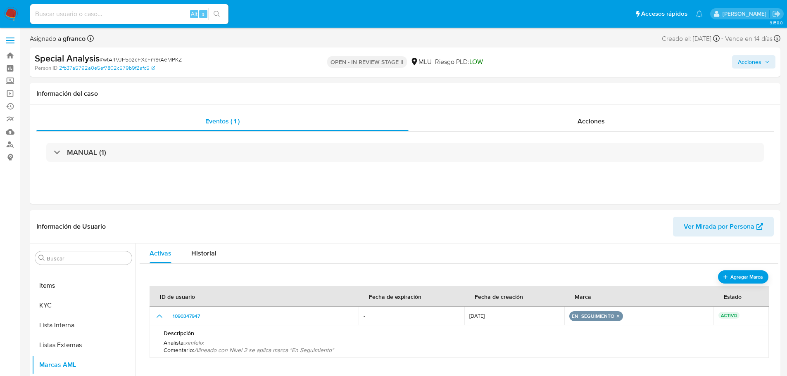
click at [768, 59] on span "Acciones" at bounding box center [754, 62] width 32 height 12
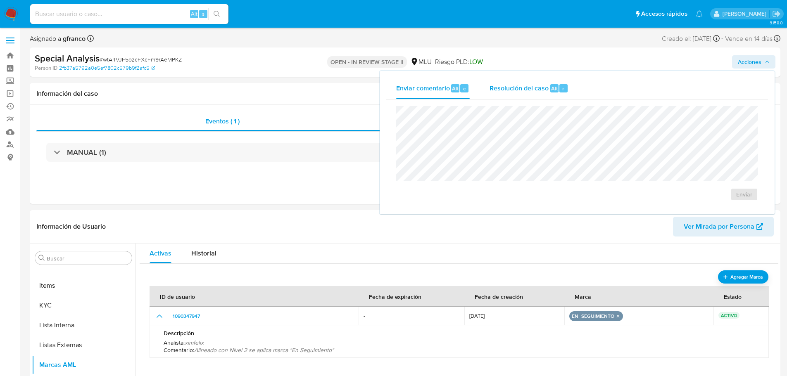
click at [507, 96] on div "Resolución del caso Alt r" at bounding box center [529, 88] width 79 height 21
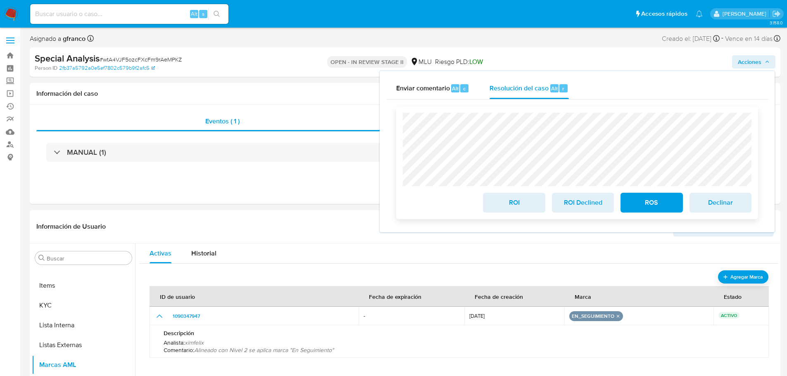
click at [573, 201] on span "ROI Declined" at bounding box center [583, 203] width 40 height 18
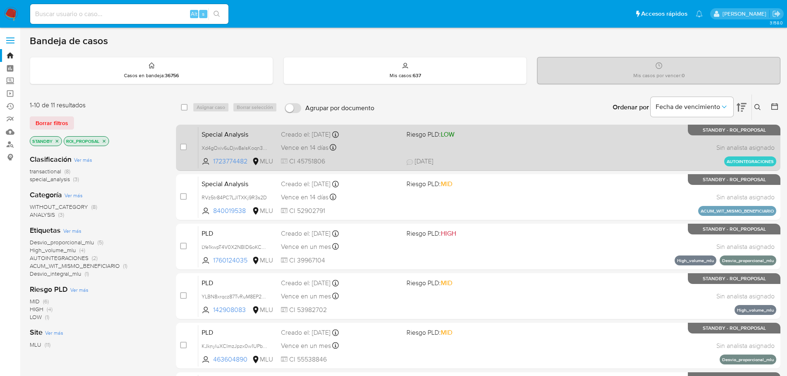
click at [575, 170] on div "case-item-checkbox No es posible asignar el caso Special Analysis Xd4gOxiv6uDjw…" at bounding box center [478, 148] width 605 height 46
click at [587, 170] on div "case-item-checkbox No es posible asignar el caso Special Analysis Xd4gOxiv6uDjw…" at bounding box center [478, 148] width 605 height 46
click at [583, 162] on span "[DATE] [DATE] 17:53" at bounding box center [529, 161] width 244 height 9
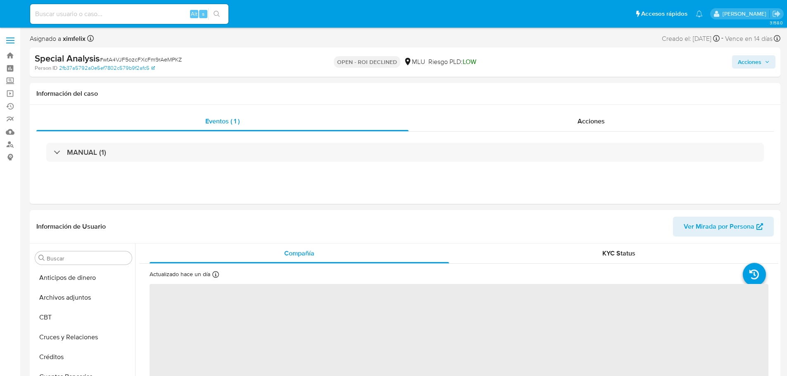
select select "10"
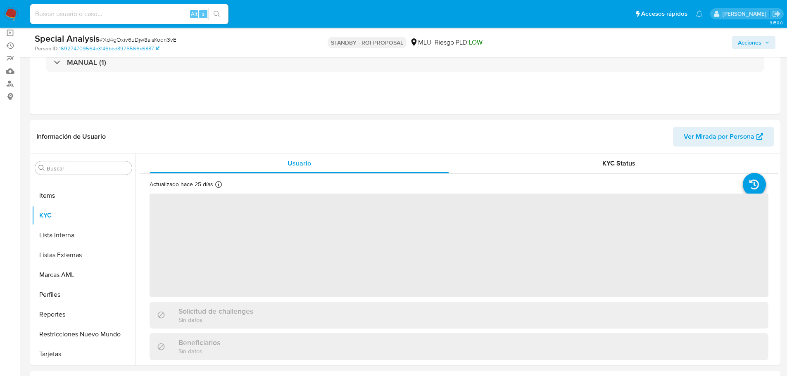
scroll to position [83, 0]
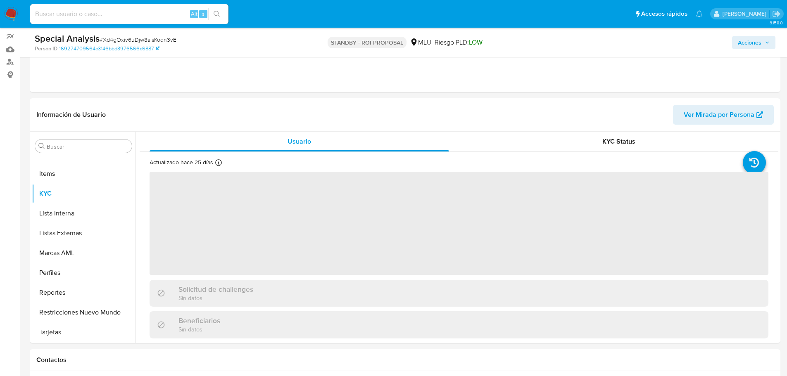
select select "10"
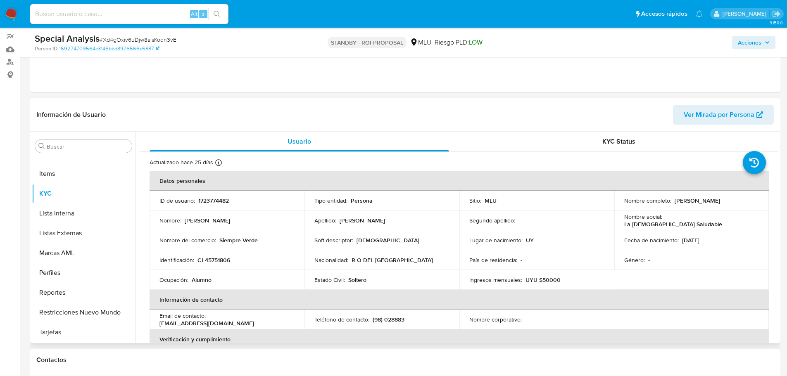
scroll to position [0, 0]
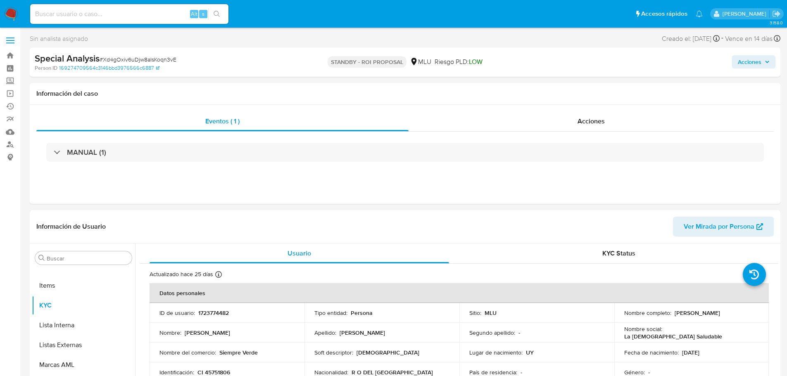
click at [159, 60] on span "# Xd4gOxiv6uDjw8aIsKoqn3vE" at bounding box center [138, 59] width 77 height 8
copy span "Xd4gOxiv6uDjw8aIsKoqn3vE"
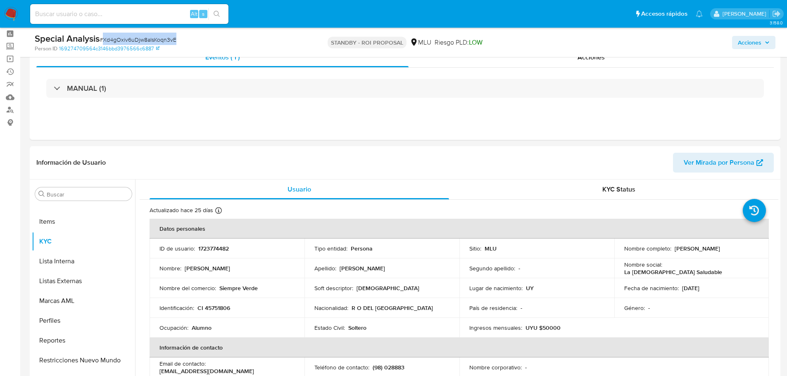
scroll to position [124, 0]
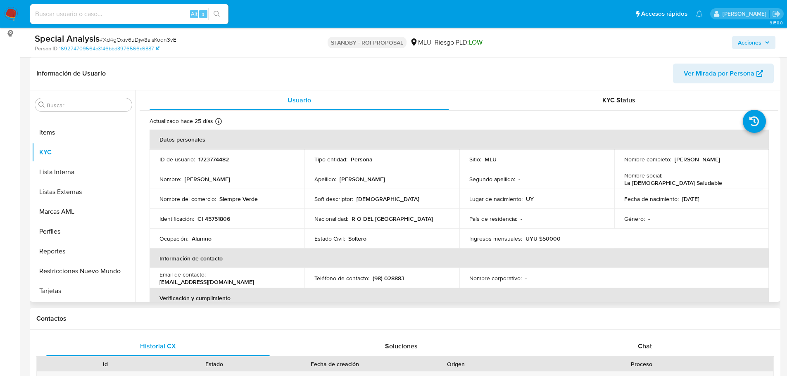
click at [202, 159] on p "1723774482" at bounding box center [213, 159] width 31 height 7
copy p "1723774482"
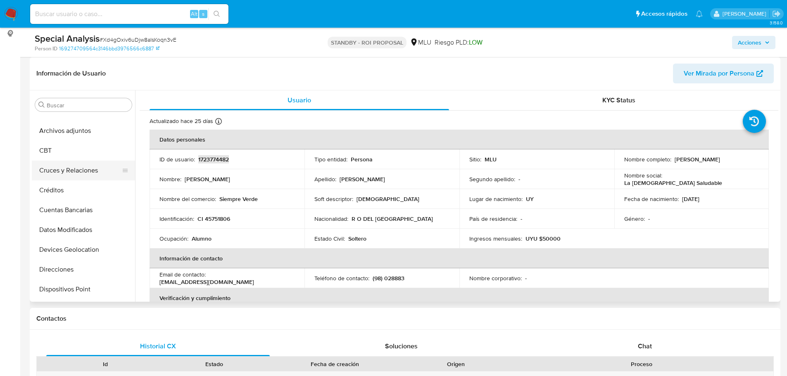
scroll to position [0, 0]
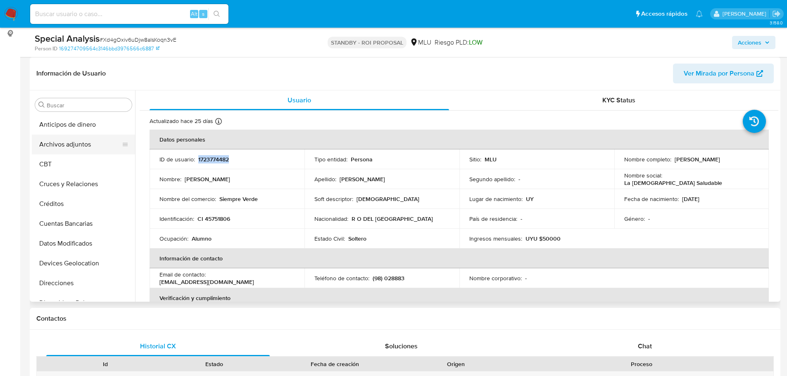
click at [94, 147] on button "Archivos adjuntos" at bounding box center [80, 145] width 97 height 20
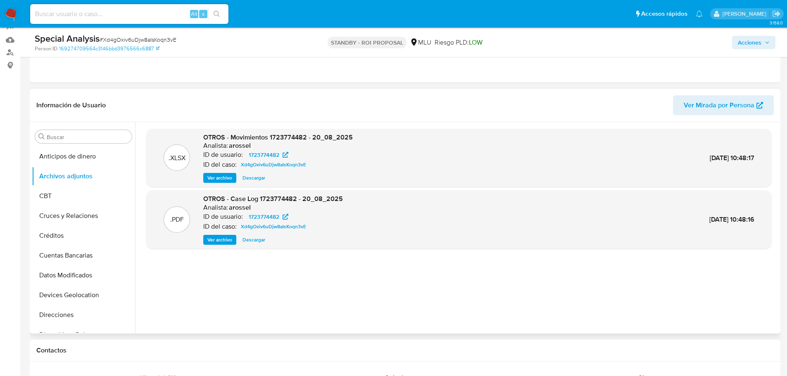
scroll to position [83, 0]
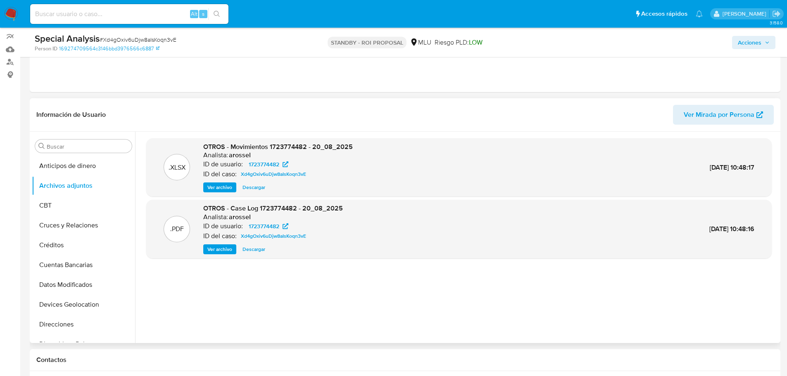
click at [224, 253] on span "Ver archivo" at bounding box center [219, 249] width 25 height 8
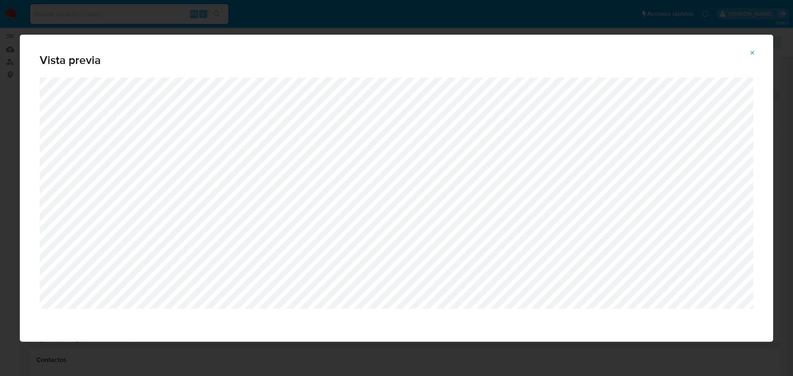
click at [751, 55] on icon "Attachment preview" at bounding box center [753, 53] width 7 height 7
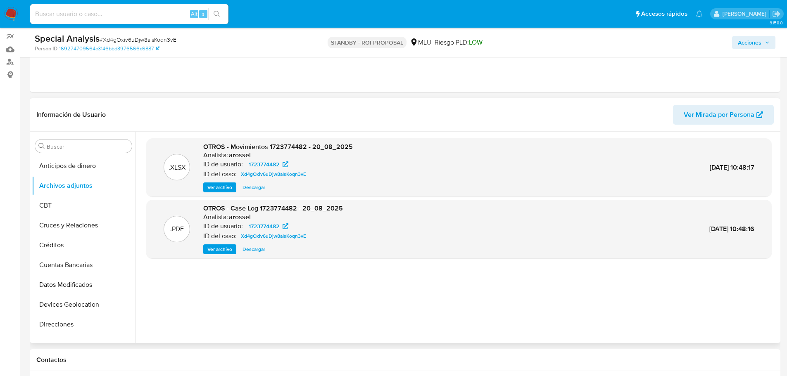
click at [102, 13] on input at bounding box center [129, 14] width 198 height 11
paste input "Xd4gOxiv6uDjw8aIsKoqn3vE"
type input "Xd4gOxiv6uDjw8aIsKoqn3vE"
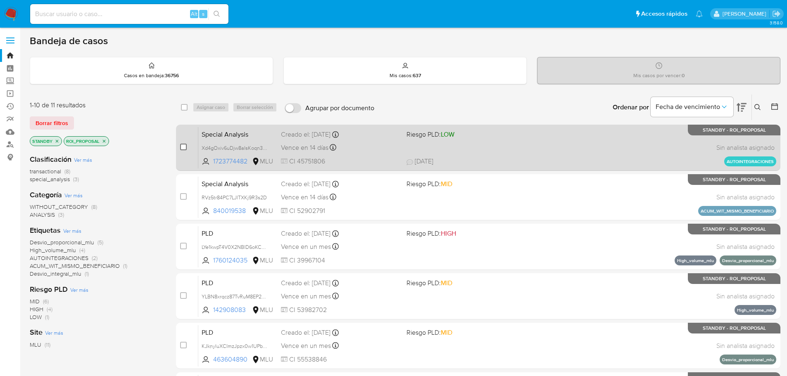
click at [183, 147] on input "checkbox" at bounding box center [183, 147] width 7 height 7
checkbox input "true"
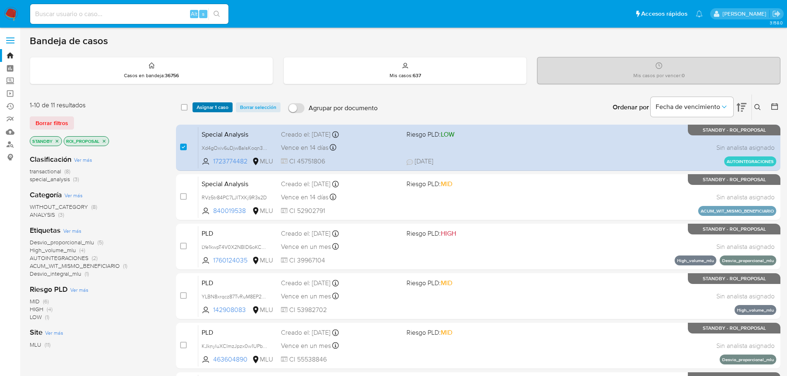
click at [217, 108] on span "Asignar 1 caso" at bounding box center [213, 107] width 32 height 8
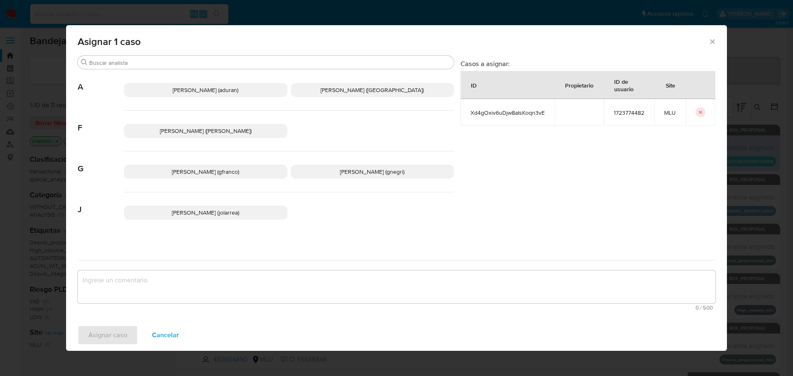
click at [190, 175] on span "[PERSON_NAME] (gfranco)" at bounding box center [205, 172] width 67 height 8
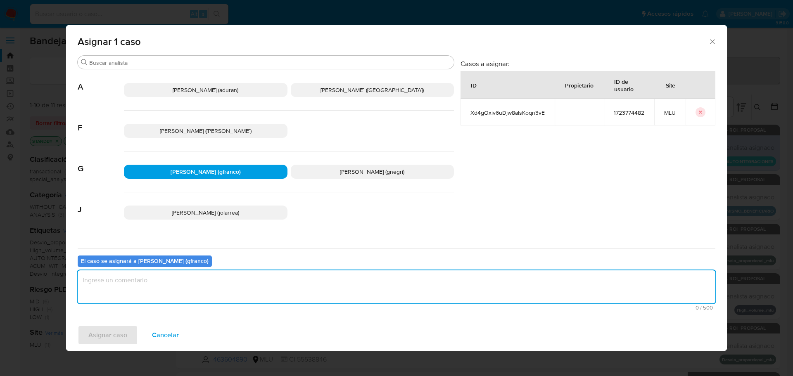
click at [217, 284] on textarea "assign-modal" at bounding box center [397, 287] width 638 height 33
type textarea "v"
click at [107, 336] on span "Asignar caso" at bounding box center [107, 335] width 39 height 18
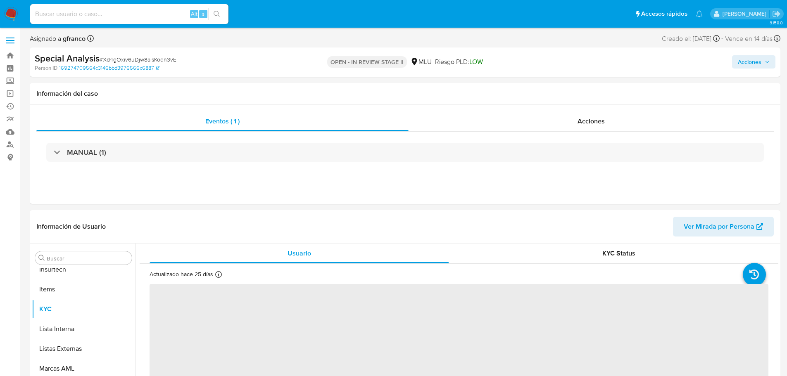
scroll to position [369, 0]
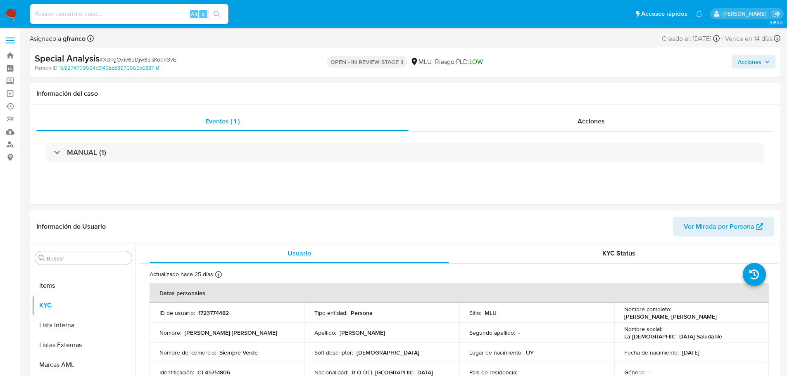
select select "10"
drag, startPoint x: 746, startPoint y: 60, endPoint x: 736, endPoint y: 63, distance: 10.8
click at [746, 60] on span "Acciones" at bounding box center [750, 61] width 24 height 13
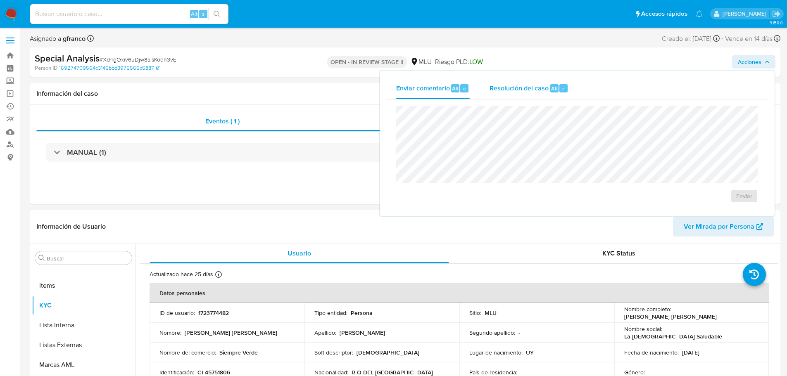
click at [528, 89] on span "Resolución del caso" at bounding box center [519, 88] width 59 height 10
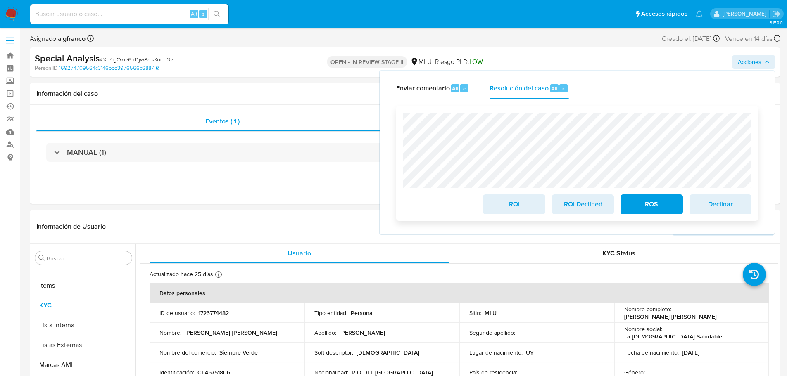
click at [575, 206] on span "ROI Declined" at bounding box center [583, 204] width 40 height 18
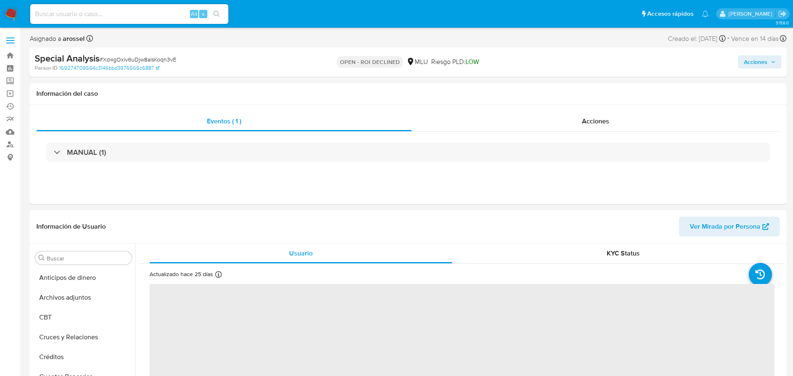
select select "10"
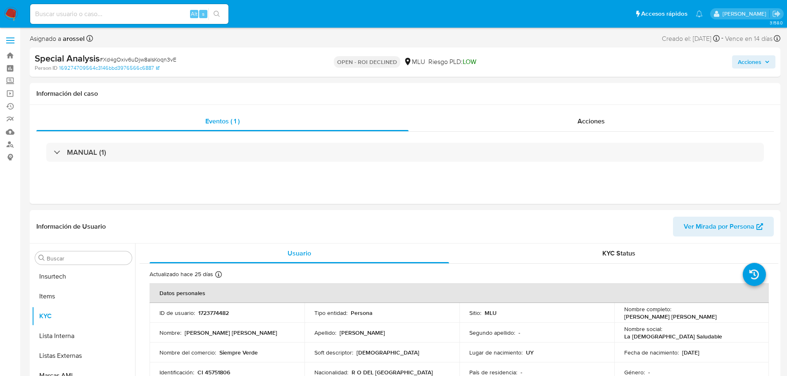
scroll to position [369, 0]
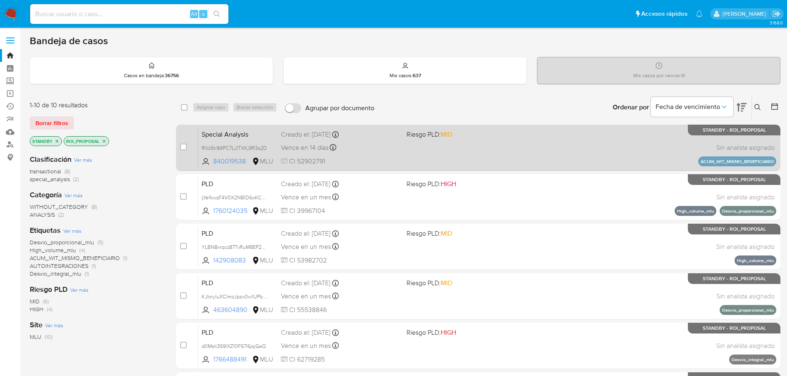
click at [502, 154] on div "Special Analysis RVz5tr84PC7LJlTXKj9R3s2D 840019538 MLU Riesgo PLD: MID Creado …" at bounding box center [487, 148] width 578 height 42
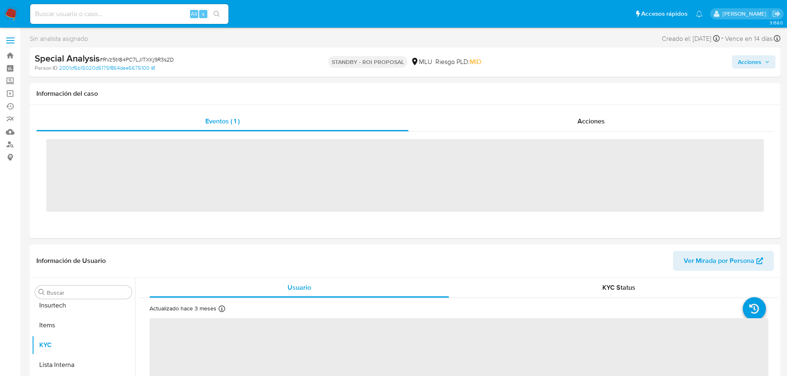
scroll to position [369, 0]
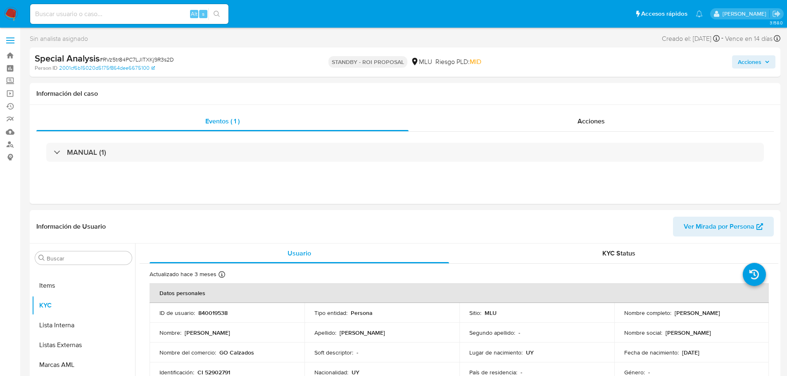
select select "10"
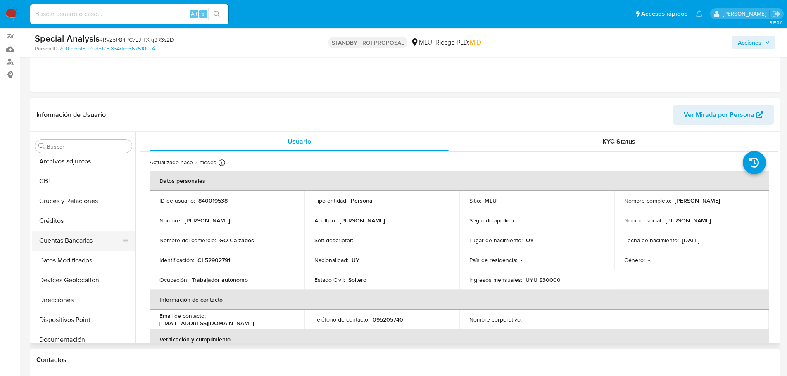
scroll to position [0, 0]
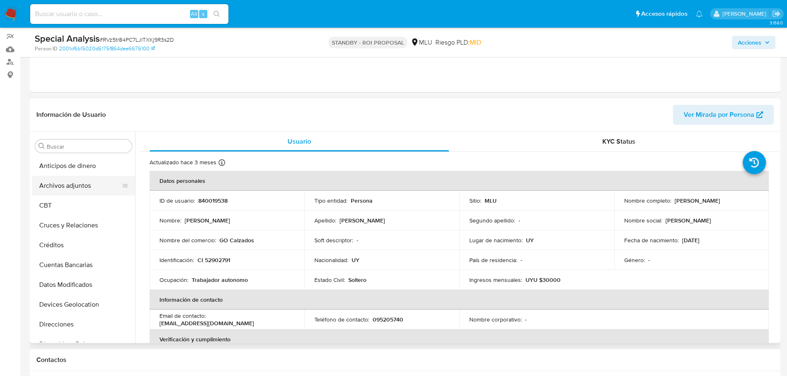
click at [68, 184] on button "Archivos adjuntos" at bounding box center [80, 186] width 97 height 20
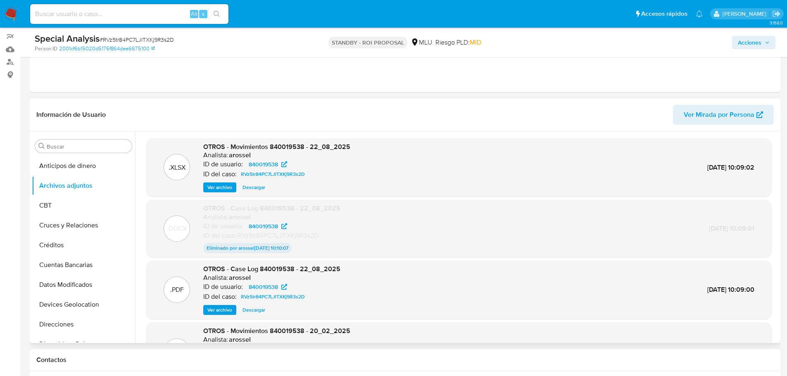
click at [225, 310] on span "Ver archivo" at bounding box center [219, 310] width 25 height 8
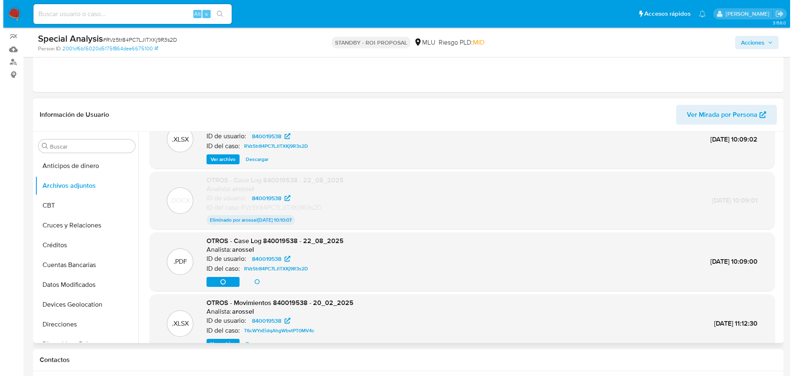
scroll to position [41, 0]
